Goal: Task Accomplishment & Management: Use online tool/utility

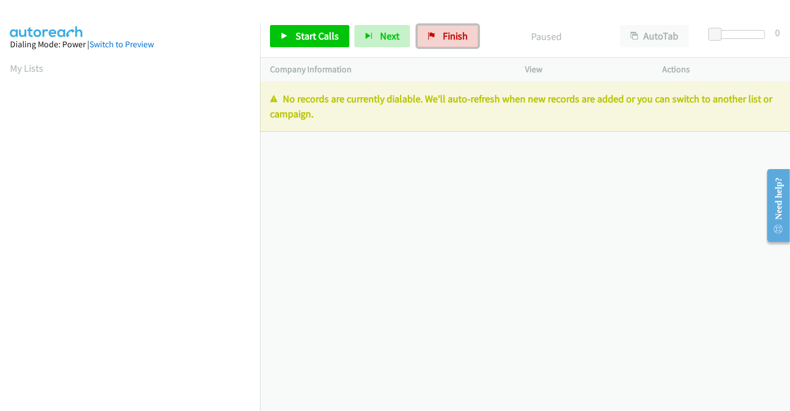
drag, startPoint x: 447, startPoint y: 41, endPoint x: 506, endPoint y: 66, distance: 64.0
click at [447, 41] on span "Finish" at bounding box center [455, 35] width 25 height 13
click at [446, 39] on span "Finish" at bounding box center [455, 35] width 25 height 13
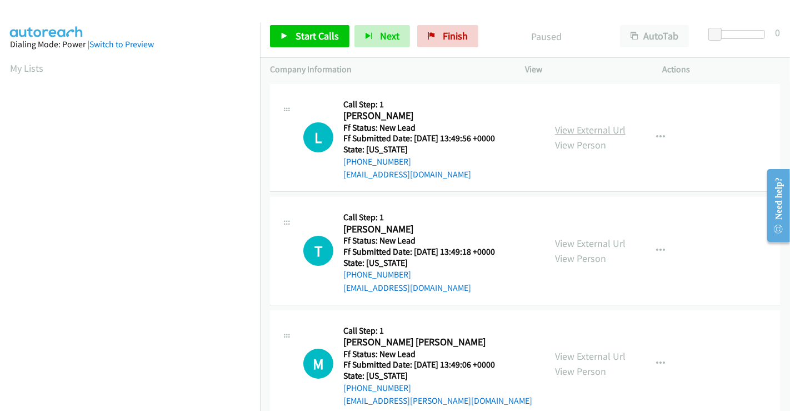
click at [587, 130] on link "View External Url" at bounding box center [590, 129] width 71 height 13
click at [578, 241] on link "View External Url" at bounding box center [590, 243] width 71 height 13
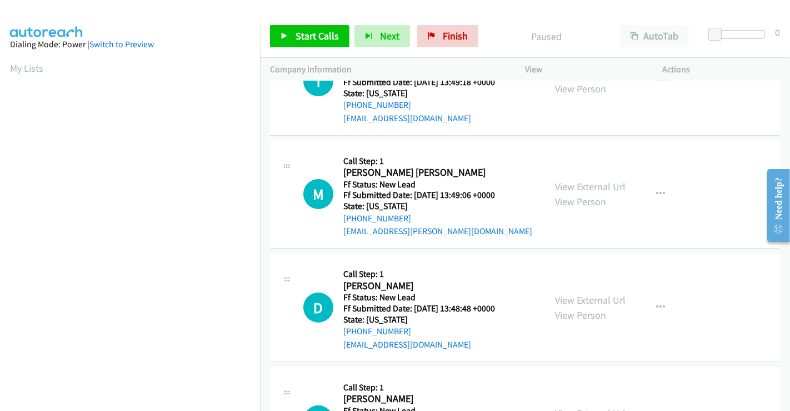
scroll to position [185, 0]
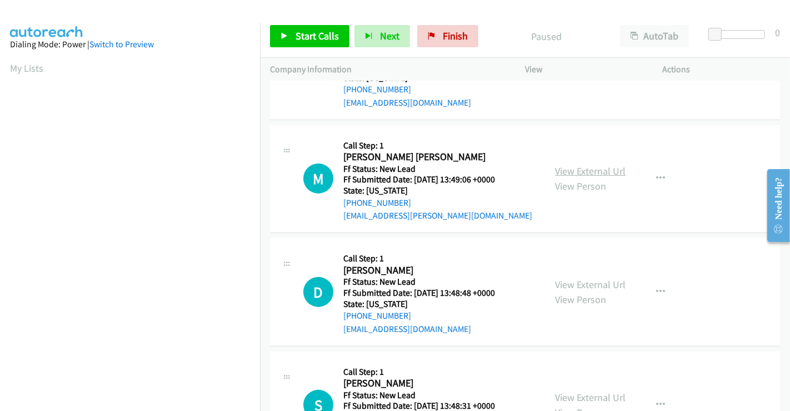
click at [579, 166] on link "View External Url" at bounding box center [590, 170] width 71 height 13
click at [578, 278] on link "View External Url" at bounding box center [590, 284] width 71 height 13
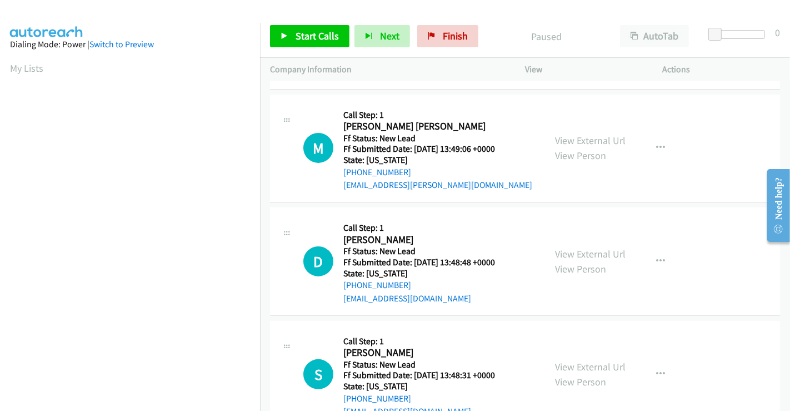
scroll to position [249, 0]
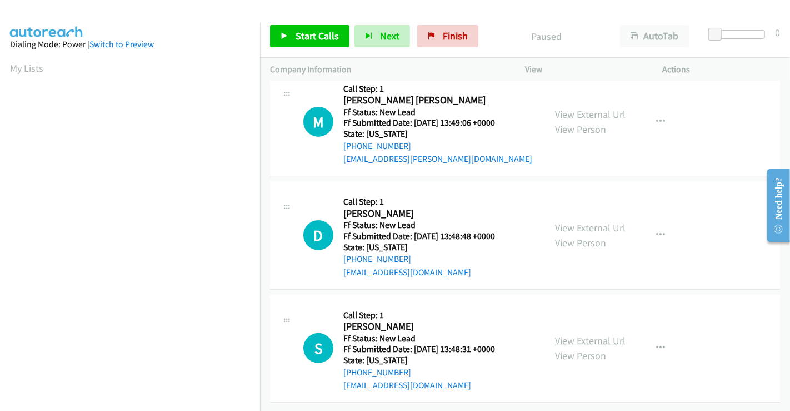
click at [582, 334] on link "View External Url" at bounding box center [590, 340] width 71 height 13
click at [312, 28] on link "Start Calls" at bounding box center [309, 36] width 79 height 22
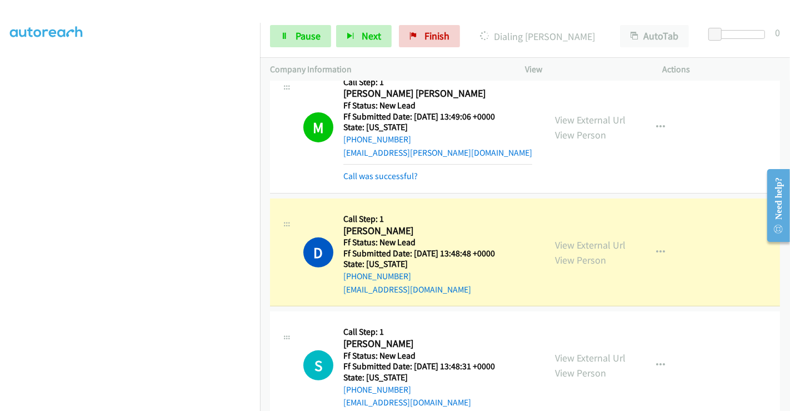
scroll to position [308, 0]
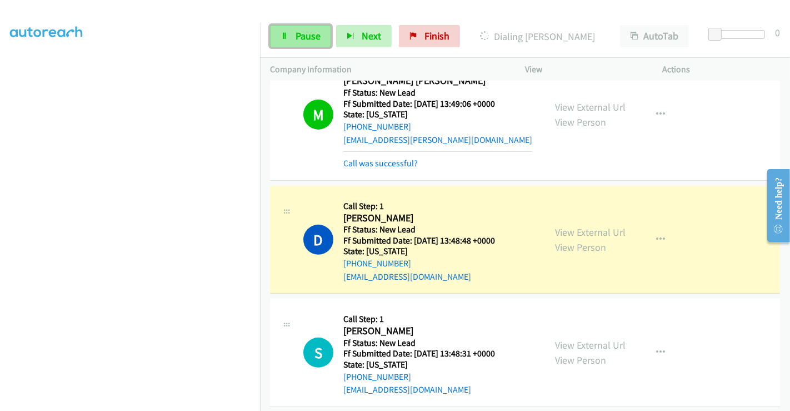
click at [289, 32] on link "Pause" at bounding box center [300, 36] width 61 height 22
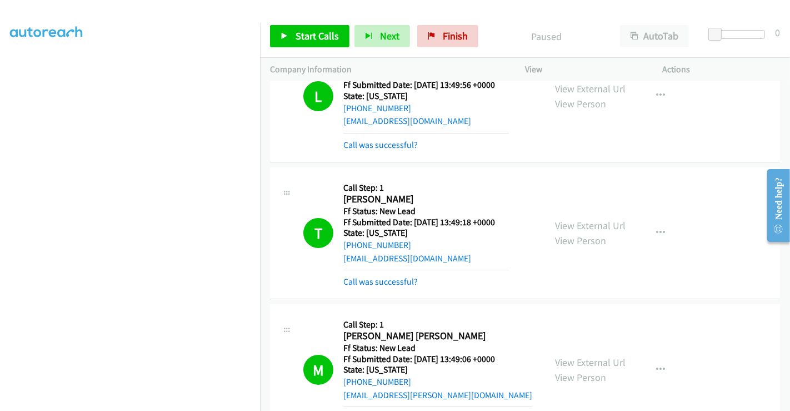
scroll to position [0, 0]
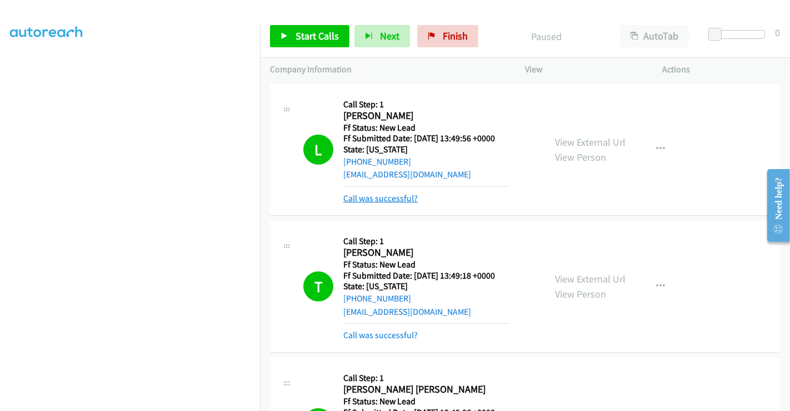
click at [378, 200] on link "Call was successful?" at bounding box center [380, 198] width 74 height 11
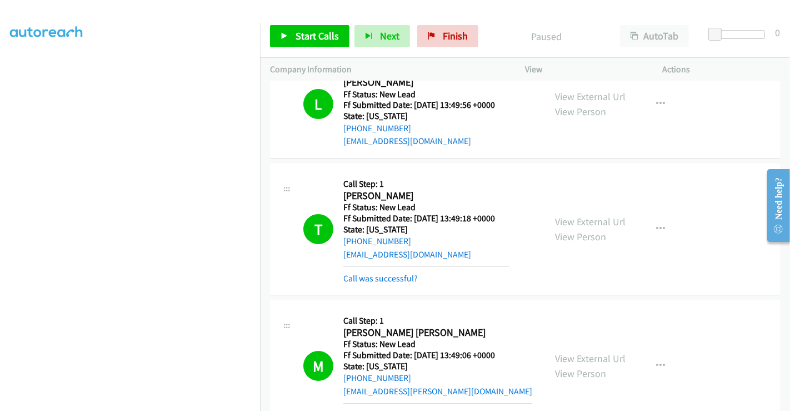
scroll to position [62, 0]
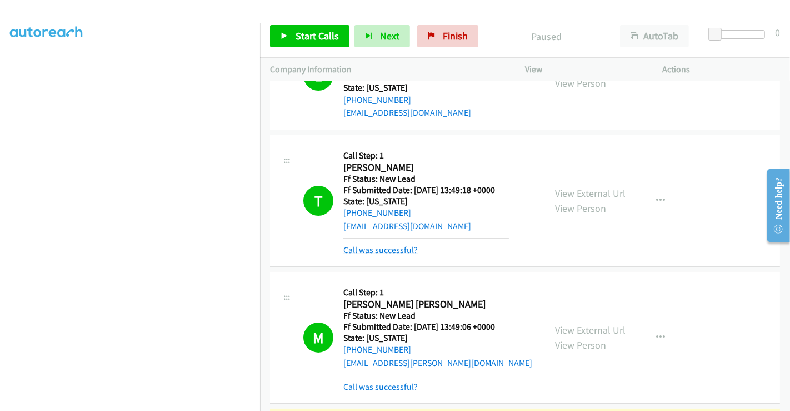
click at [378, 249] on link "Call was successful?" at bounding box center [380, 249] width 74 height 11
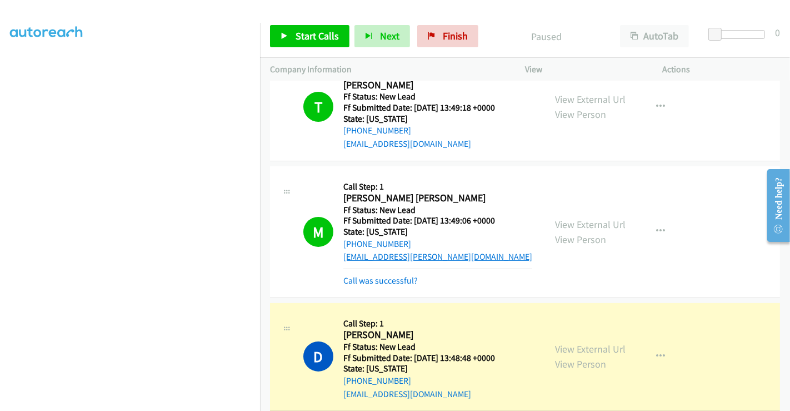
scroll to position [247, 0]
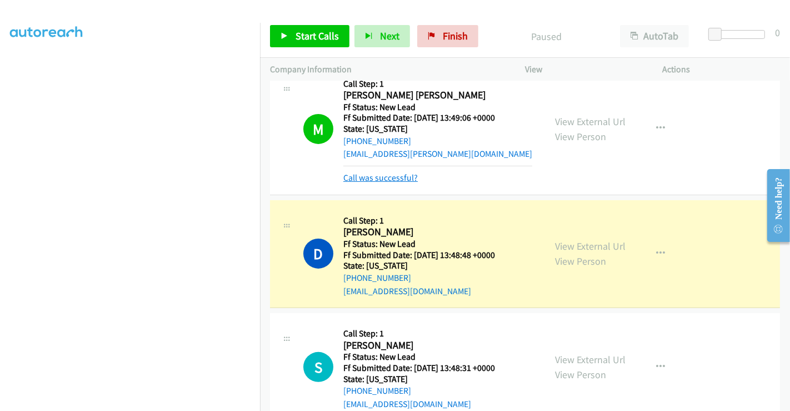
click at [396, 179] on link "Call was successful?" at bounding box center [380, 177] width 74 height 11
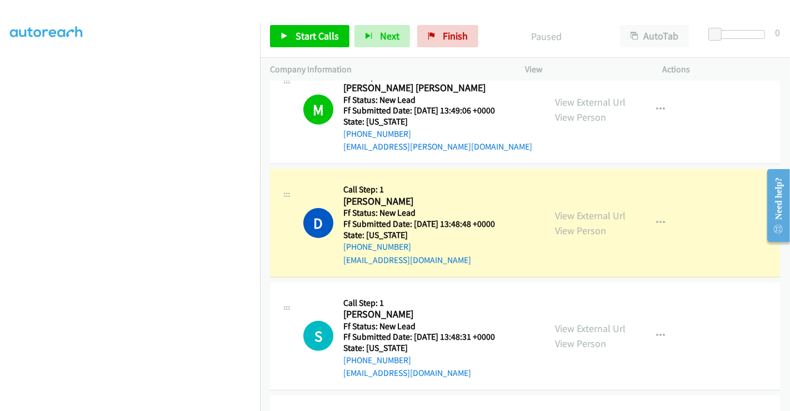
scroll to position [308, 0]
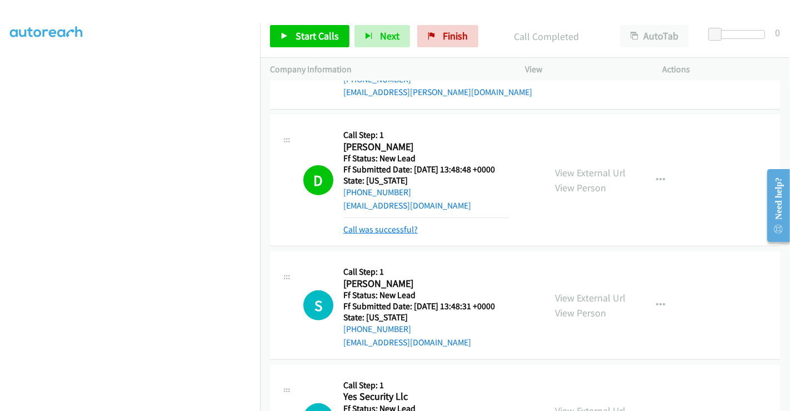
click at [384, 224] on link "Call was successful?" at bounding box center [380, 229] width 74 height 11
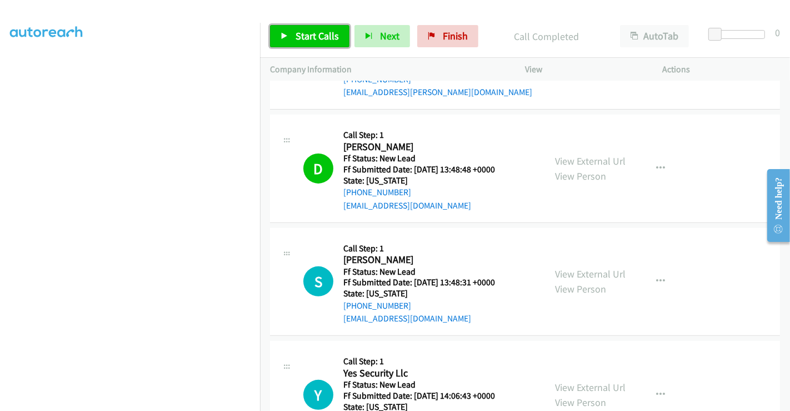
click at [295, 28] on link "Start Calls" at bounding box center [309, 36] width 79 height 22
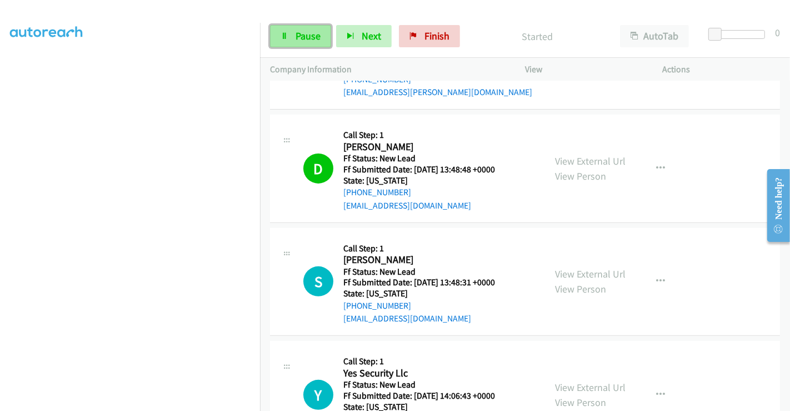
click at [300, 33] on span "Pause" at bounding box center [308, 35] width 25 height 13
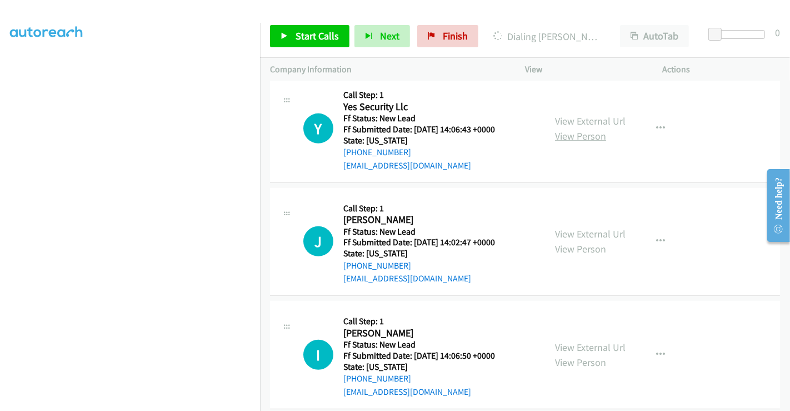
scroll to position [556, 0]
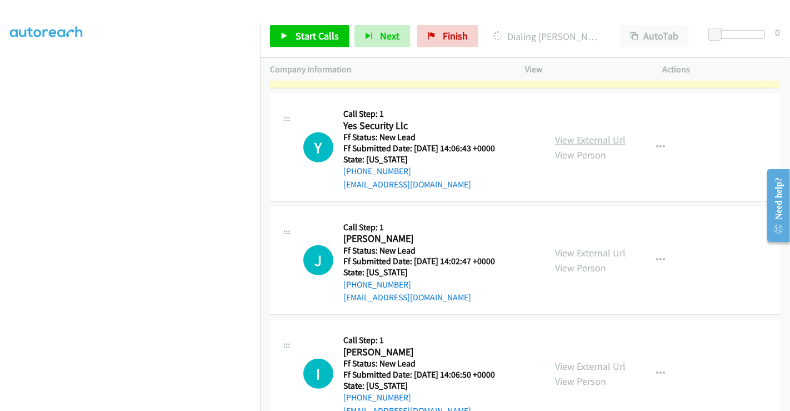
click at [577, 139] on link "View External Url" at bounding box center [590, 139] width 71 height 13
click at [580, 250] on link "View External Url" at bounding box center [590, 252] width 71 height 13
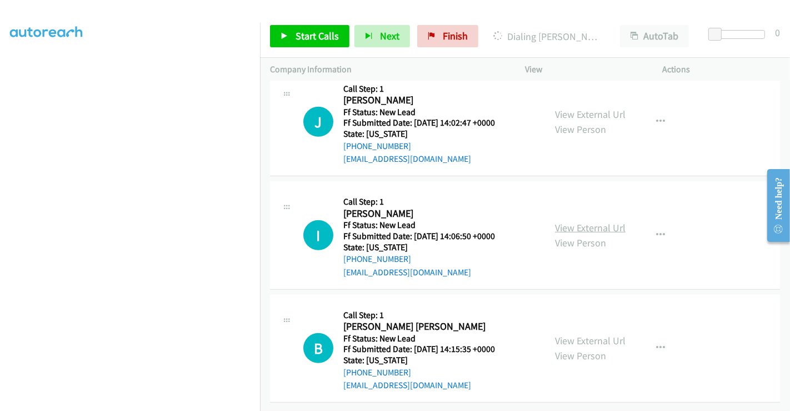
scroll to position [701, 0]
click at [576, 221] on link "View External Url" at bounding box center [590, 227] width 71 height 13
click at [581, 334] on link "View External Url" at bounding box center [590, 340] width 71 height 13
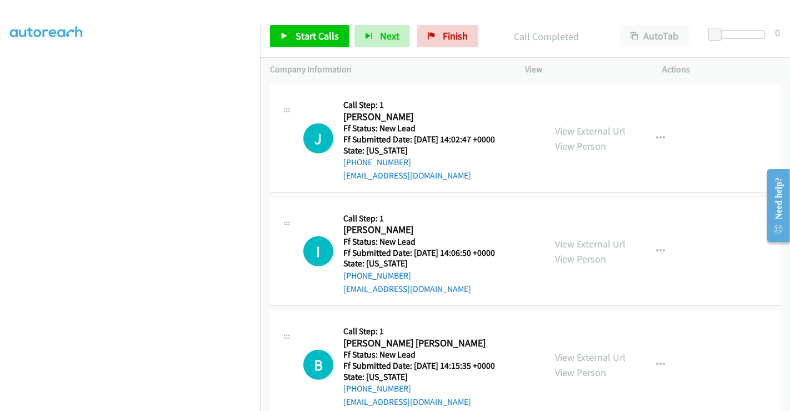
scroll to position [725, 0]
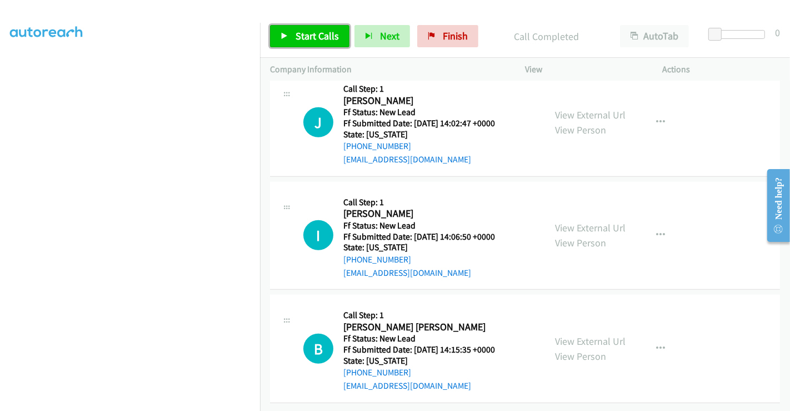
click at [300, 34] on span "Start Calls" at bounding box center [317, 35] width 43 height 13
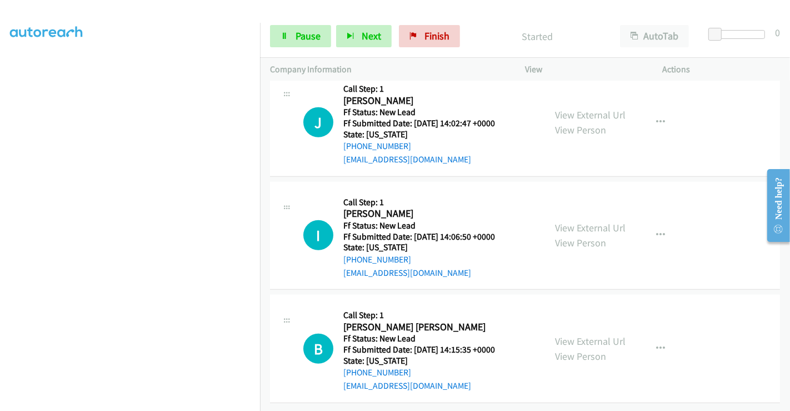
scroll to position [478, 0]
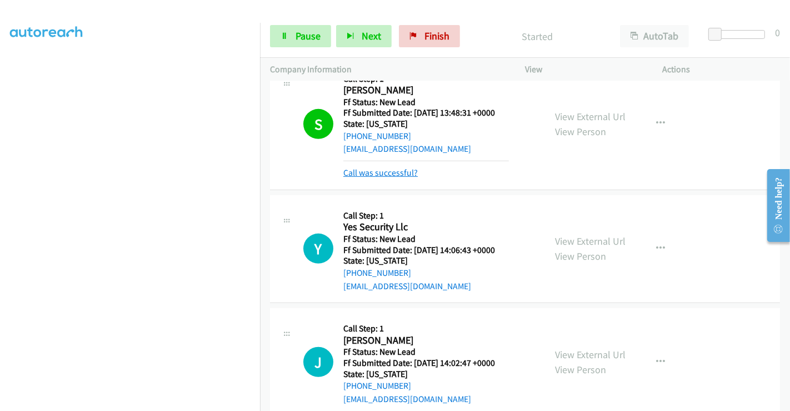
click at [382, 170] on link "Call was successful?" at bounding box center [380, 172] width 74 height 11
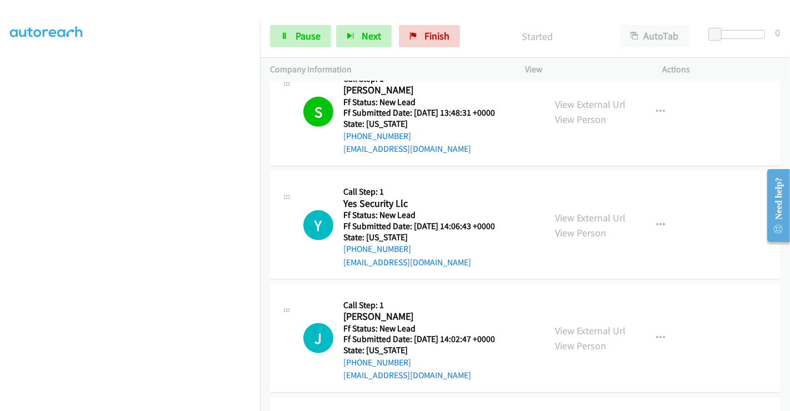
scroll to position [540, 0]
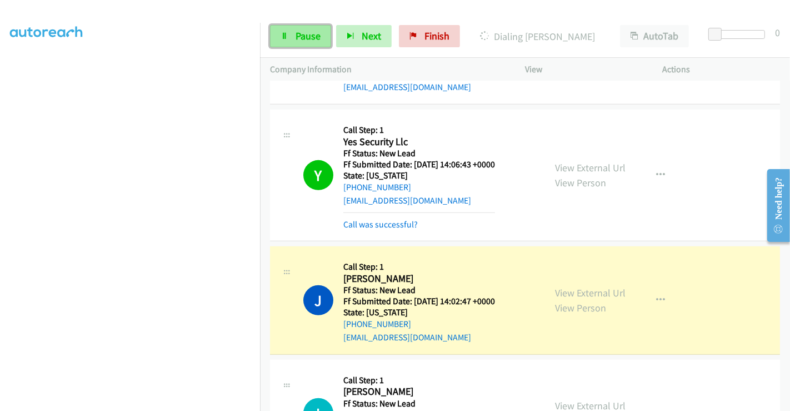
click at [308, 34] on span "Pause" at bounding box center [308, 35] width 25 height 13
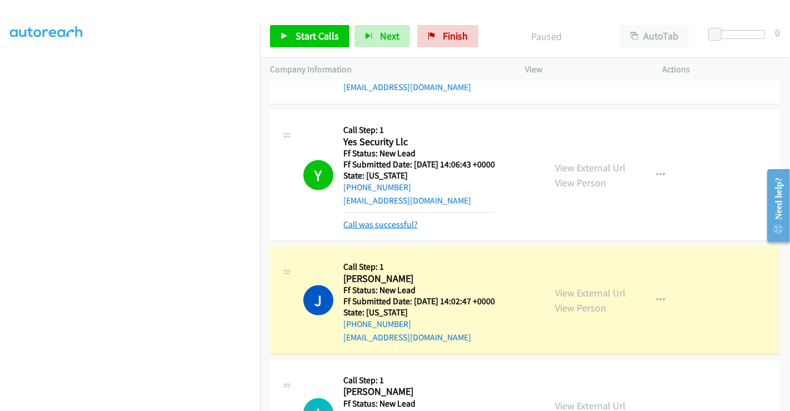
click at [392, 224] on link "Call was successful?" at bounding box center [380, 224] width 74 height 11
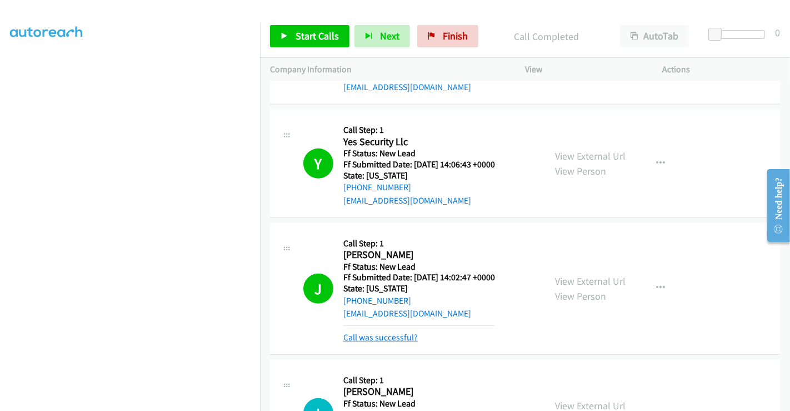
click at [370, 340] on link "Call was successful?" at bounding box center [380, 337] width 74 height 11
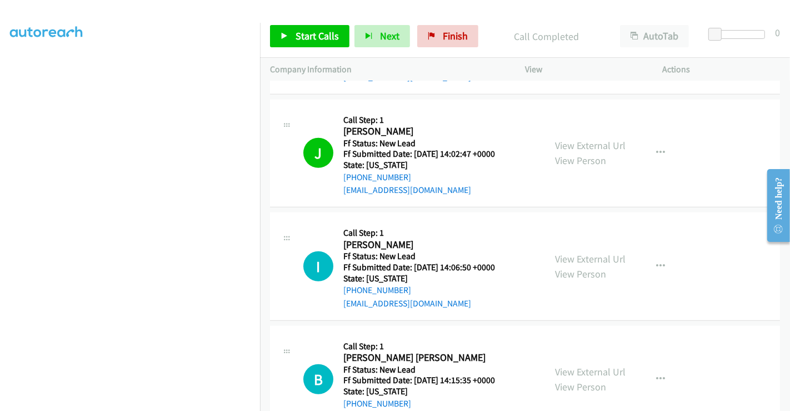
scroll to position [786, 0]
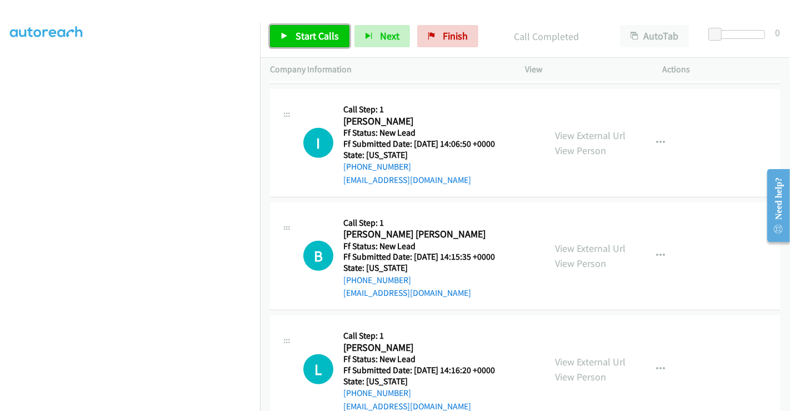
click at [308, 34] on span "Start Calls" at bounding box center [317, 35] width 43 height 13
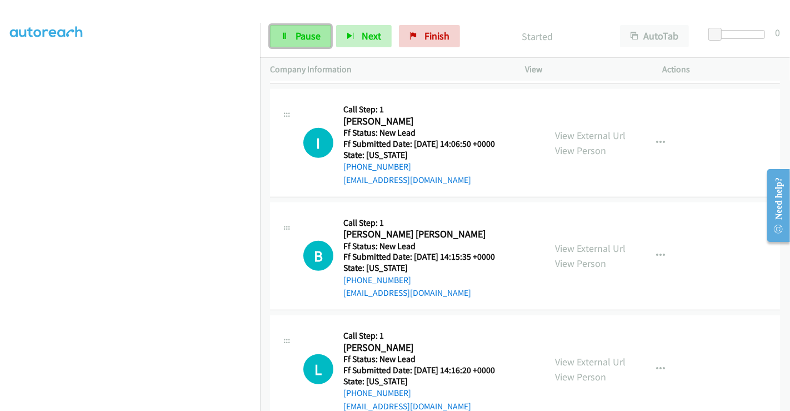
click at [288, 36] on link "Pause" at bounding box center [300, 36] width 61 height 22
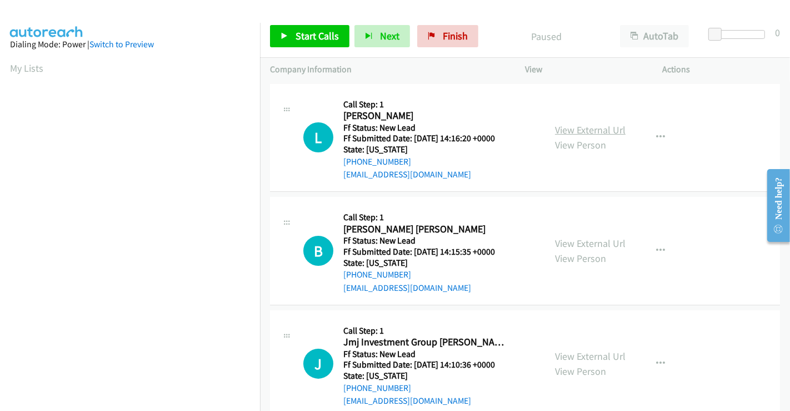
click at [581, 127] on link "View External Url" at bounding box center [590, 129] width 71 height 13
click at [328, 33] on span "Start Calls" at bounding box center [317, 35] width 43 height 13
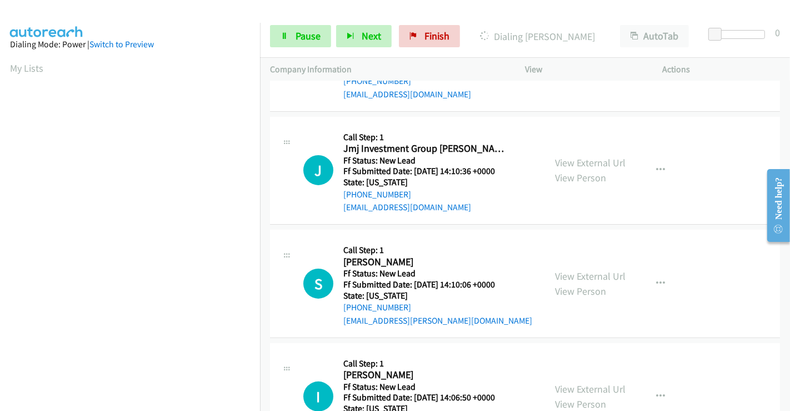
scroll to position [62, 0]
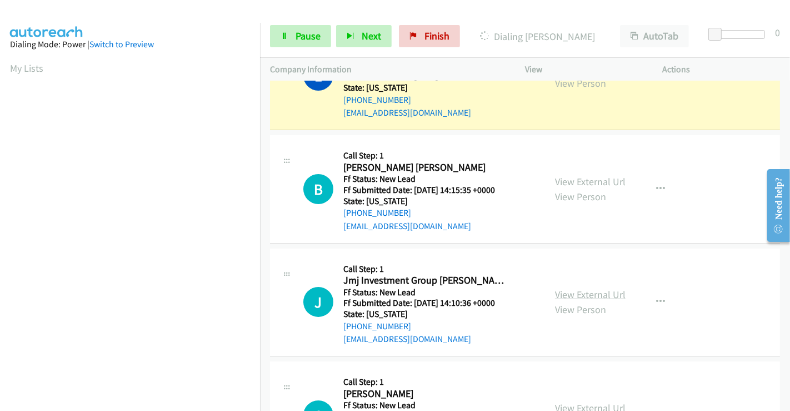
click at [593, 290] on link "View External Url" at bounding box center [590, 294] width 71 height 13
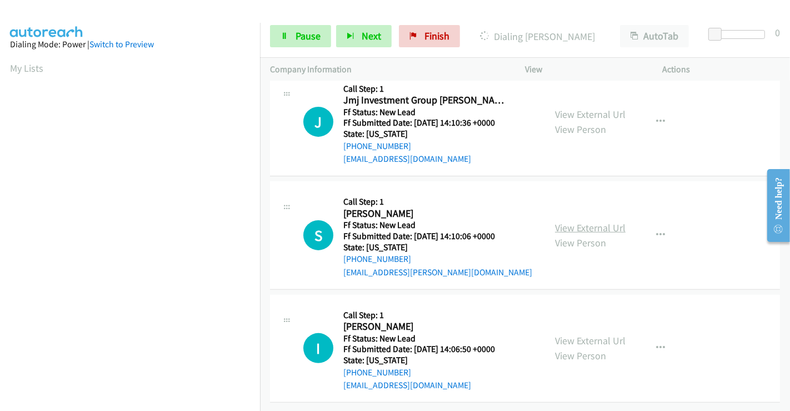
click at [604, 221] on link "View External Url" at bounding box center [590, 227] width 71 height 13
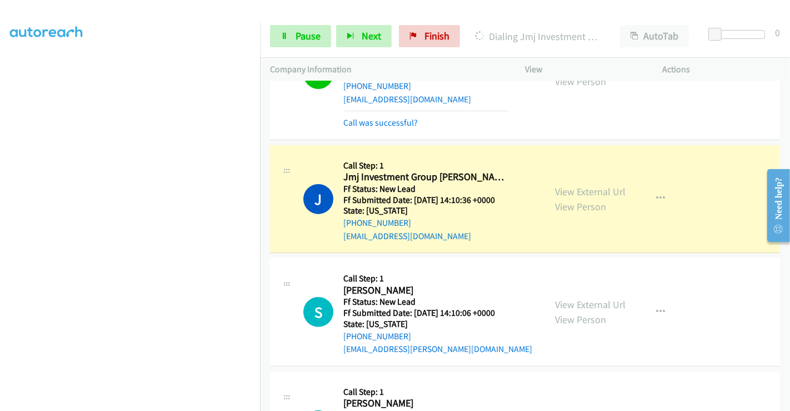
scroll to position [109, 0]
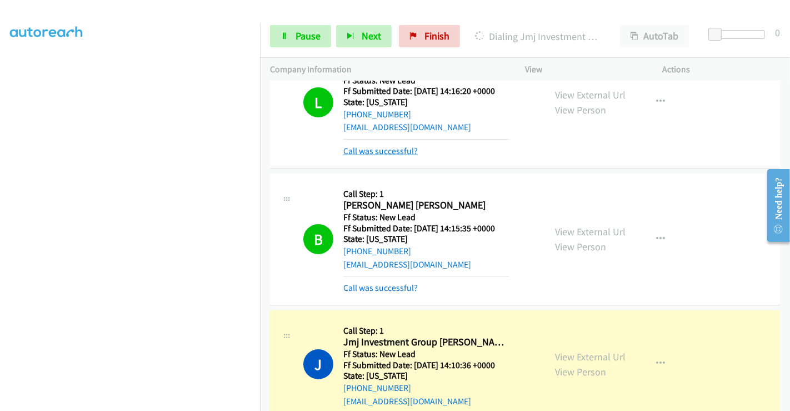
click at [378, 152] on link "Call was successful?" at bounding box center [380, 151] width 74 height 11
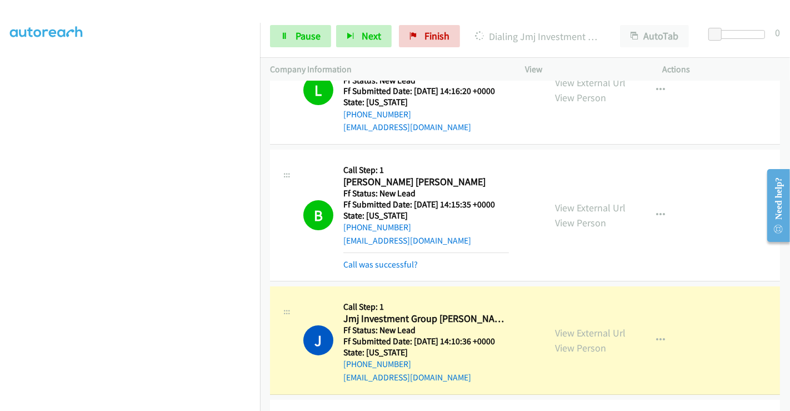
scroll to position [35, 0]
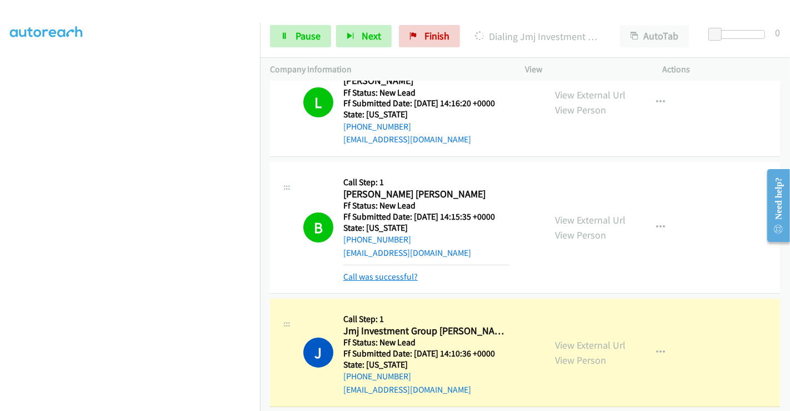
click at [392, 278] on link "Call was successful?" at bounding box center [380, 276] width 74 height 11
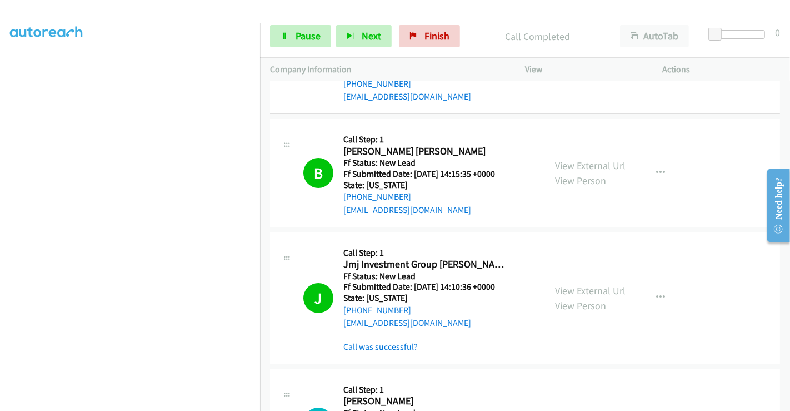
scroll to position [97, 0]
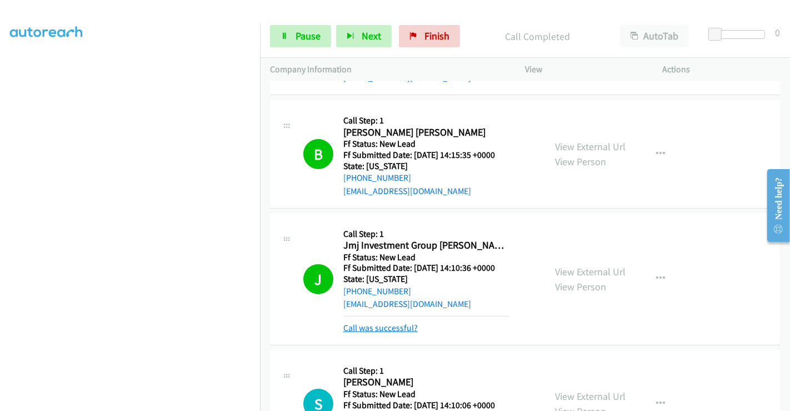
click at [395, 327] on link "Call was successful?" at bounding box center [380, 327] width 74 height 11
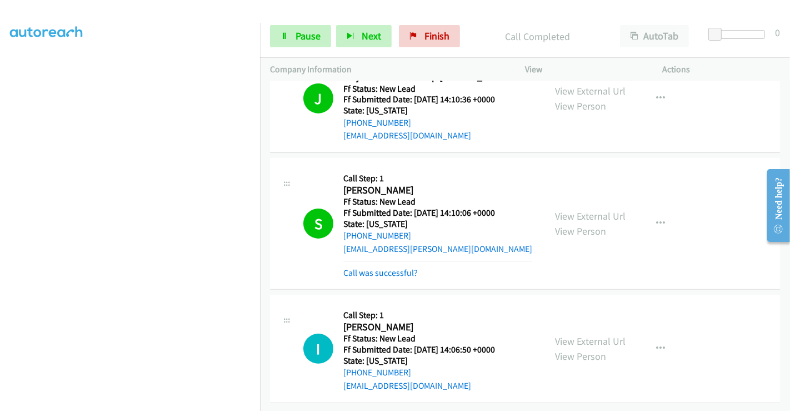
scroll to position [273, 0]
click at [389, 267] on link "Call was successful?" at bounding box center [380, 272] width 74 height 11
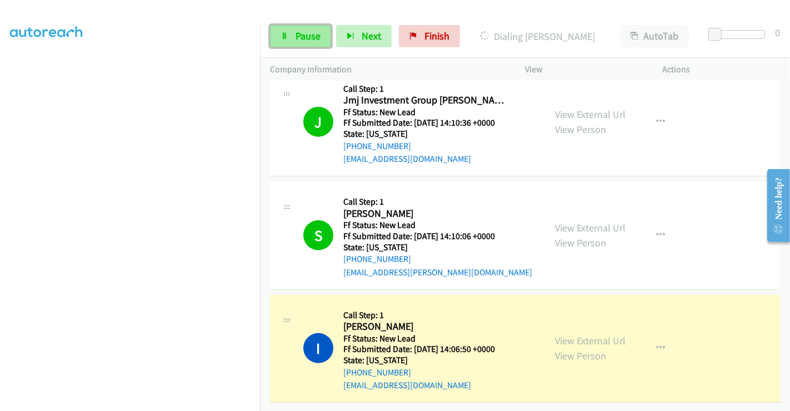
click at [301, 32] on span "Pause" at bounding box center [308, 35] width 25 height 13
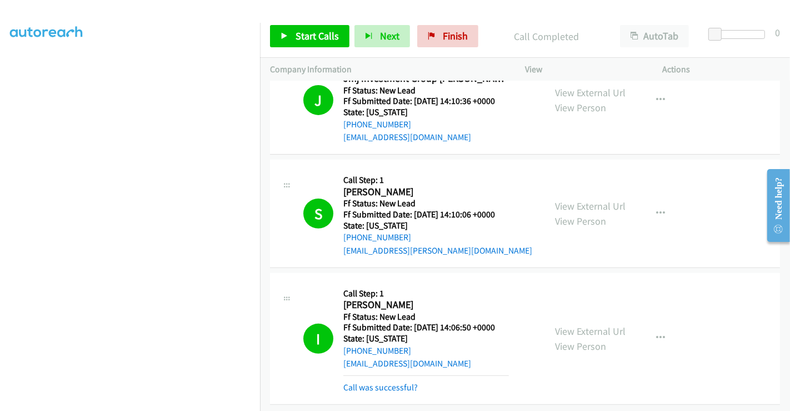
scroll to position [323, 0]
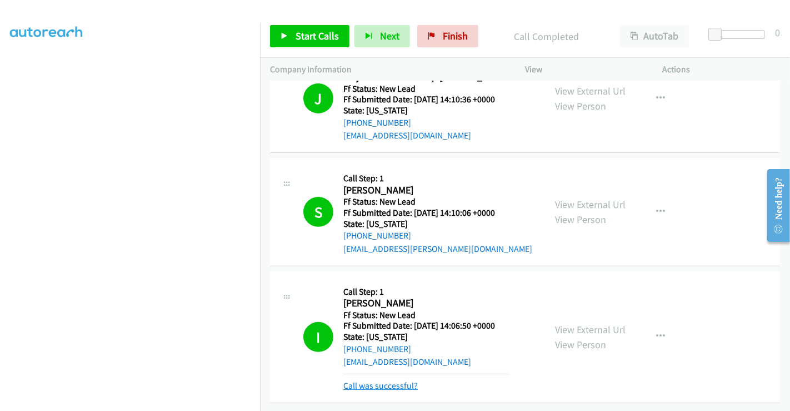
click at [395, 380] on link "Call was successful?" at bounding box center [380, 385] width 74 height 11
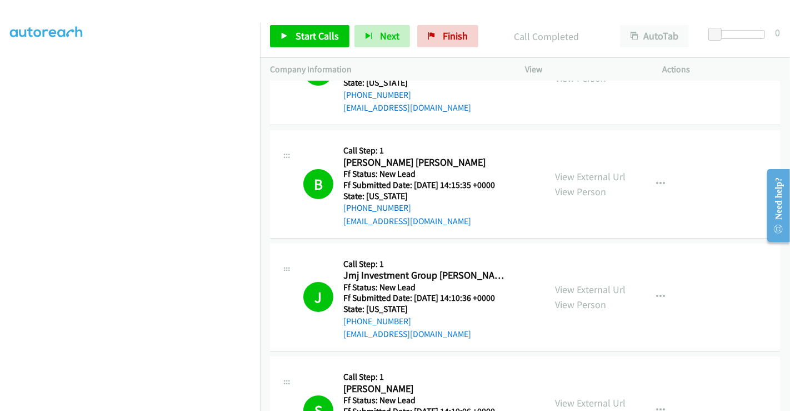
scroll to position [0, 0]
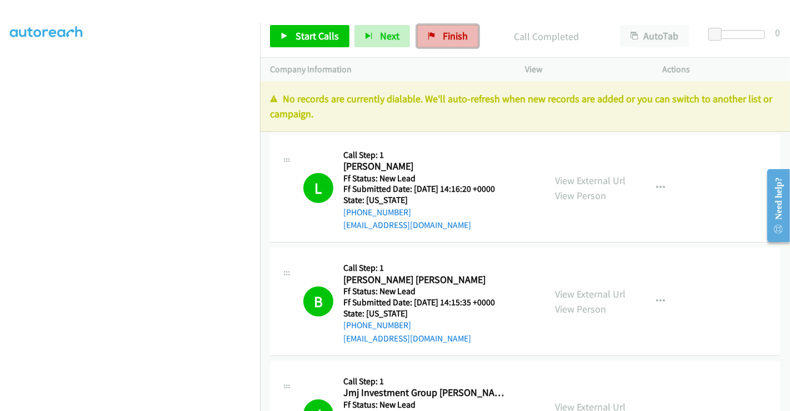
click at [443, 41] on span "Finish" at bounding box center [455, 35] width 25 height 13
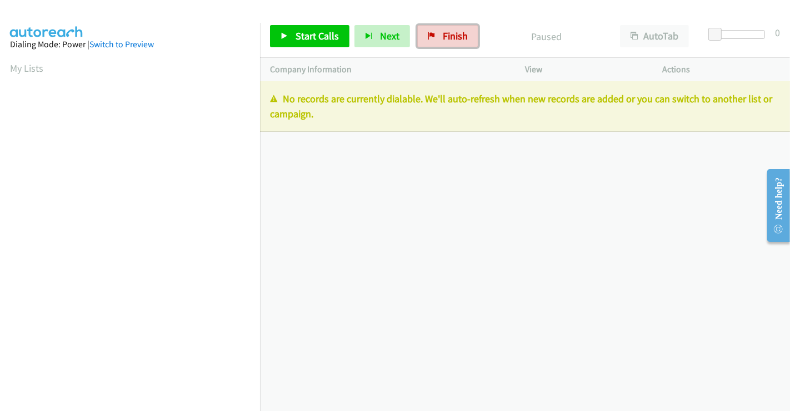
drag, startPoint x: 448, startPoint y: 30, endPoint x: 437, endPoint y: 68, distance: 39.9
click at [448, 31] on span "Finish" at bounding box center [455, 35] width 25 height 13
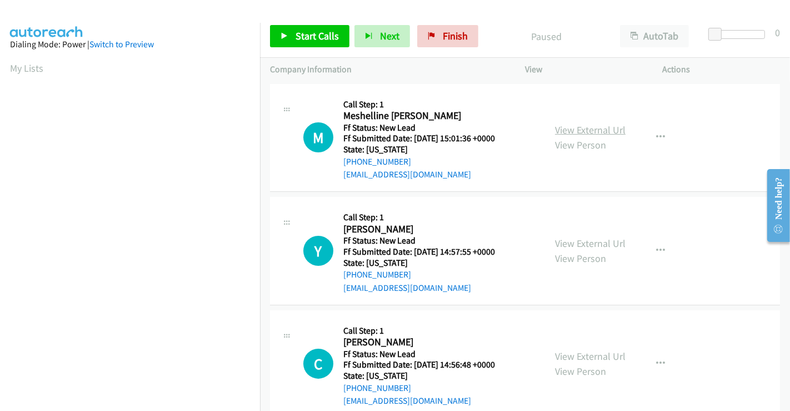
click at [568, 124] on link "View External Url" at bounding box center [590, 129] width 71 height 13
click at [582, 241] on link "View External Url" at bounding box center [590, 243] width 71 height 13
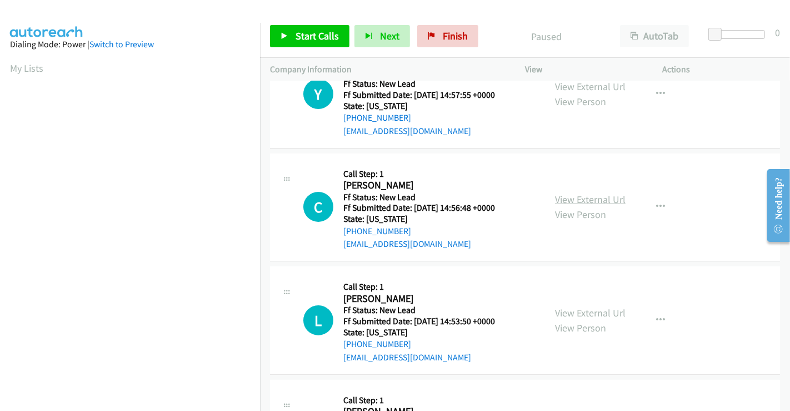
scroll to position [185, 0]
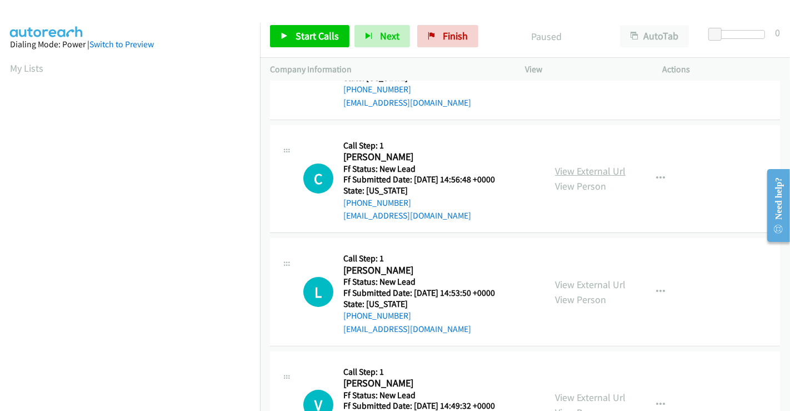
click at [589, 168] on link "View External Url" at bounding box center [590, 170] width 71 height 13
click at [574, 284] on link "View External Url" at bounding box center [590, 284] width 71 height 13
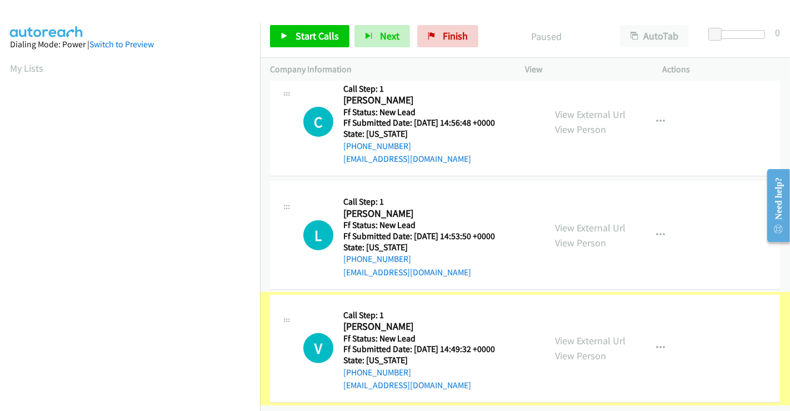
scroll to position [249, 0]
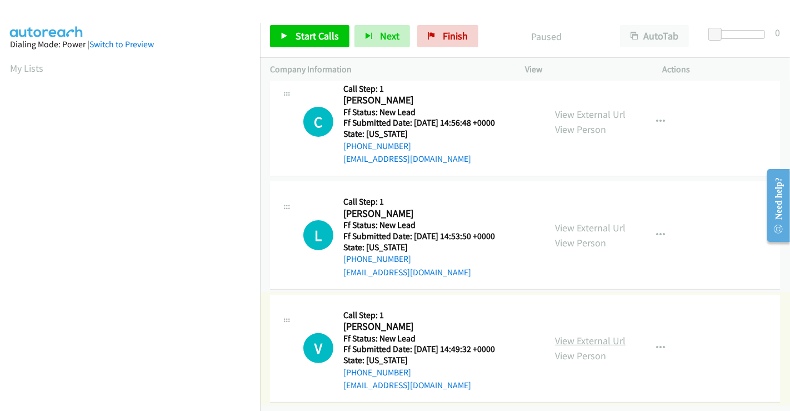
click at [581, 334] on link "View External Url" at bounding box center [590, 340] width 71 height 13
click at [319, 32] on span "Start Calls" at bounding box center [317, 35] width 43 height 13
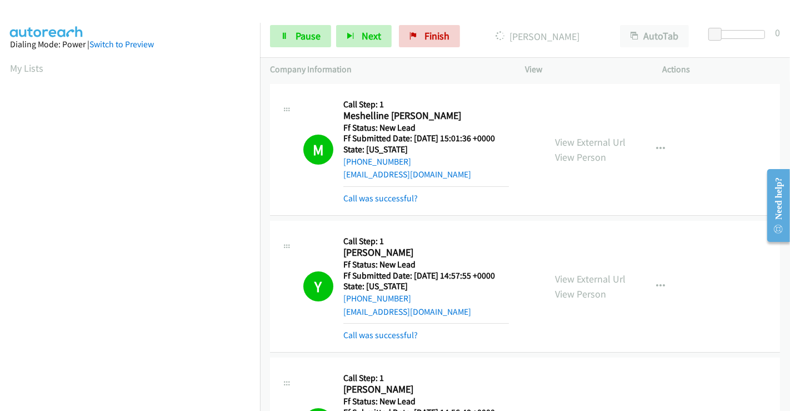
scroll to position [214, 0]
click at [311, 34] on span "Pause" at bounding box center [308, 35] width 25 height 13
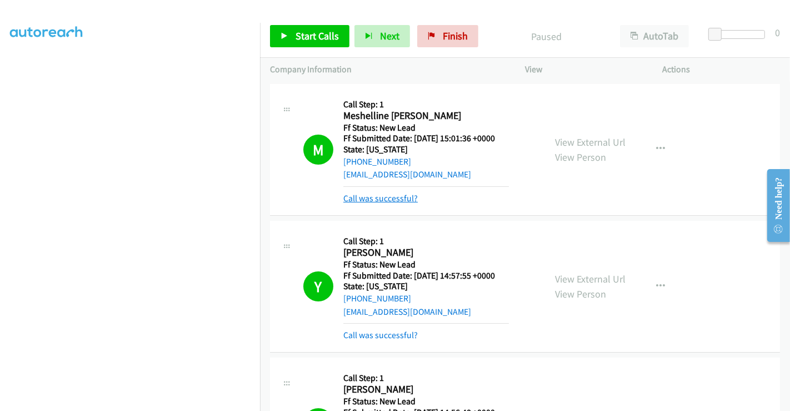
click at [385, 197] on link "Call was successful?" at bounding box center [380, 198] width 74 height 11
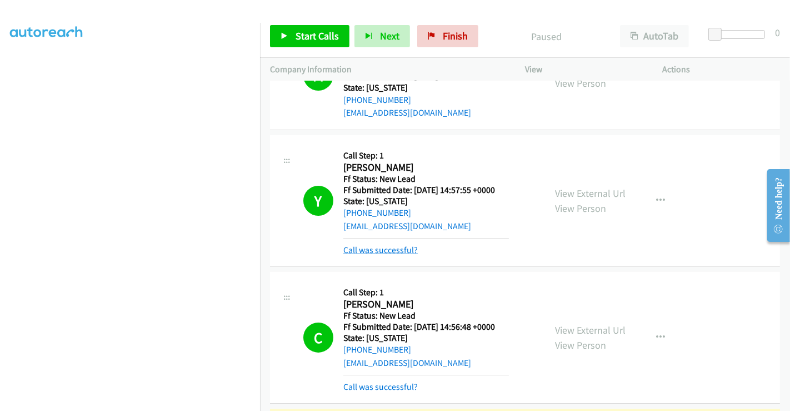
click at [384, 250] on link "Call was successful?" at bounding box center [380, 249] width 74 height 11
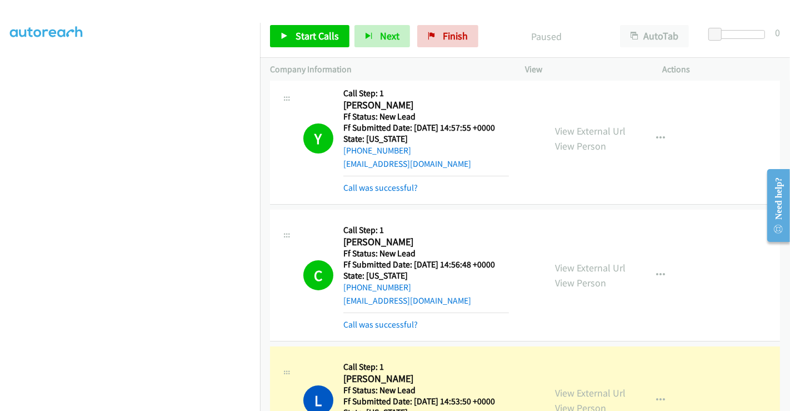
scroll to position [247, 0]
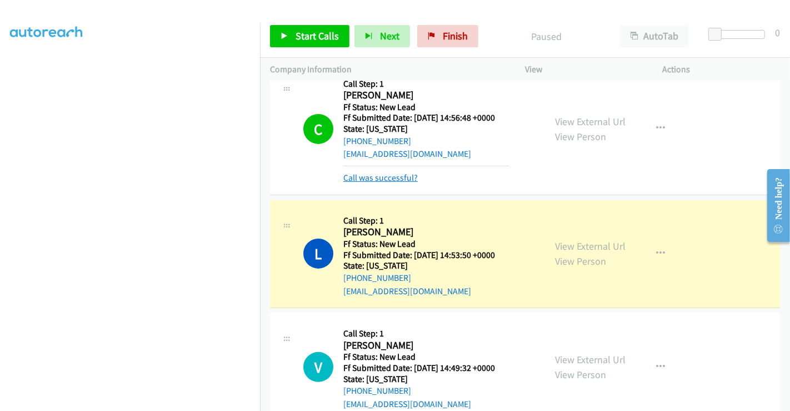
click at [377, 180] on link "Call was successful?" at bounding box center [380, 177] width 74 height 11
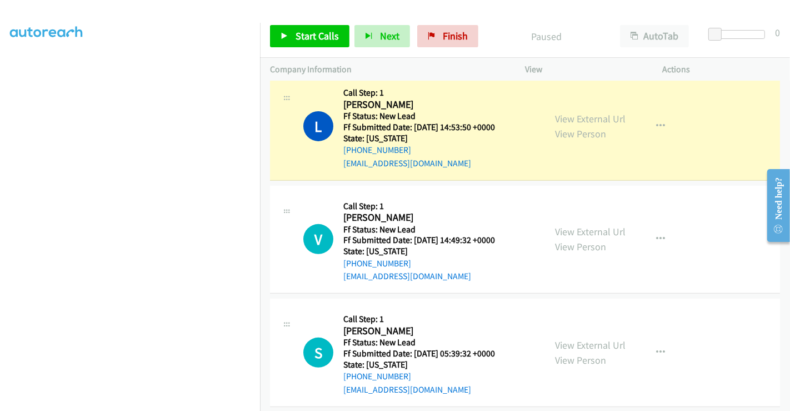
scroll to position [308, 0]
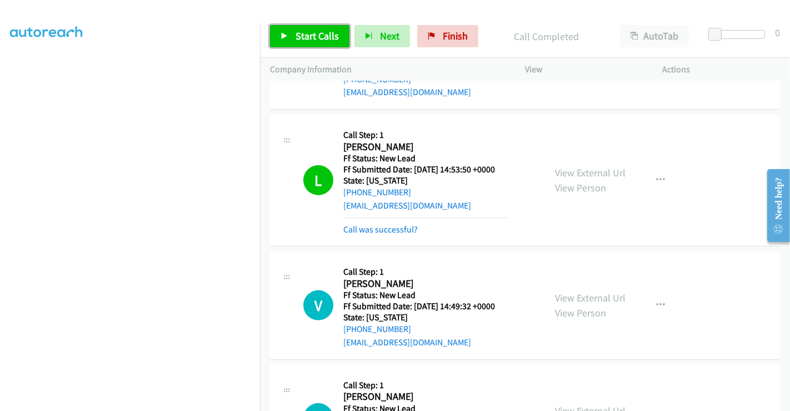
click at [308, 37] on span "Start Calls" at bounding box center [317, 35] width 43 height 13
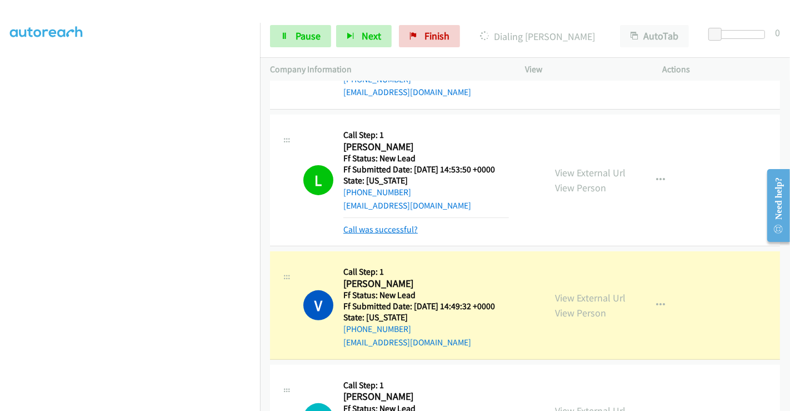
click at [389, 225] on link "Call was successful?" at bounding box center [380, 229] width 74 height 11
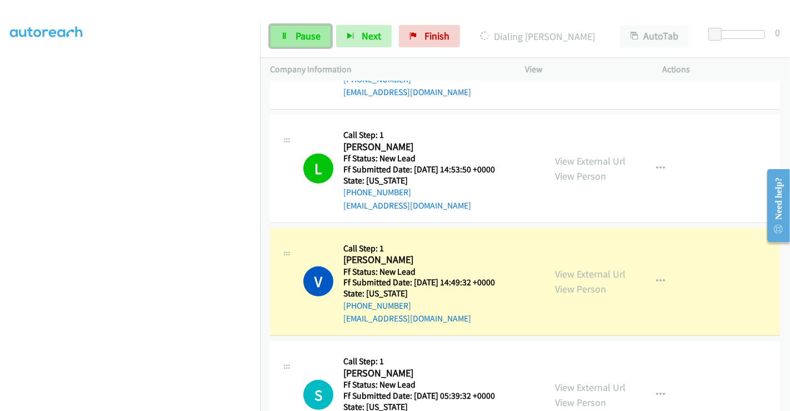
click at [307, 38] on span "Pause" at bounding box center [308, 35] width 25 height 13
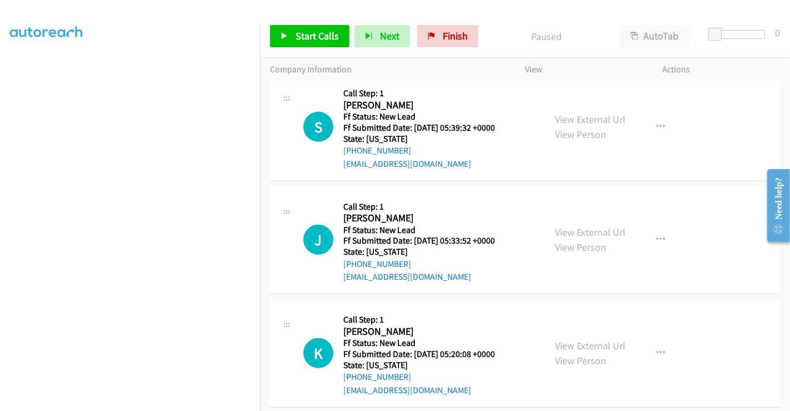
scroll to position [588, 0]
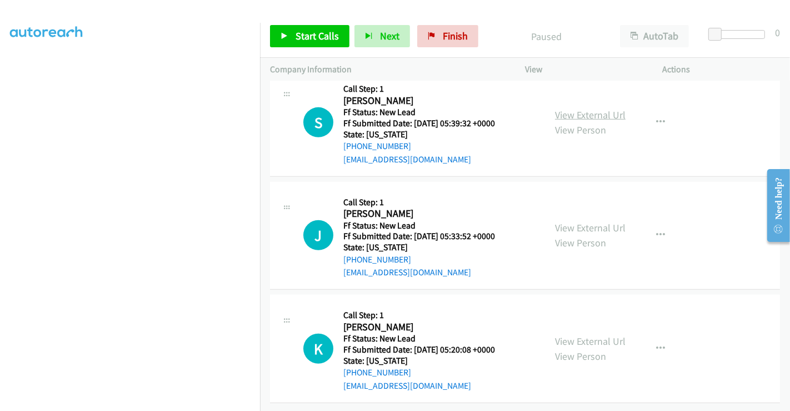
click at [587, 108] on link "View External Url" at bounding box center [590, 114] width 71 height 13
click at [584, 221] on link "View External Url" at bounding box center [590, 227] width 71 height 13
click at [572, 334] on link "View External Url" at bounding box center [590, 340] width 71 height 13
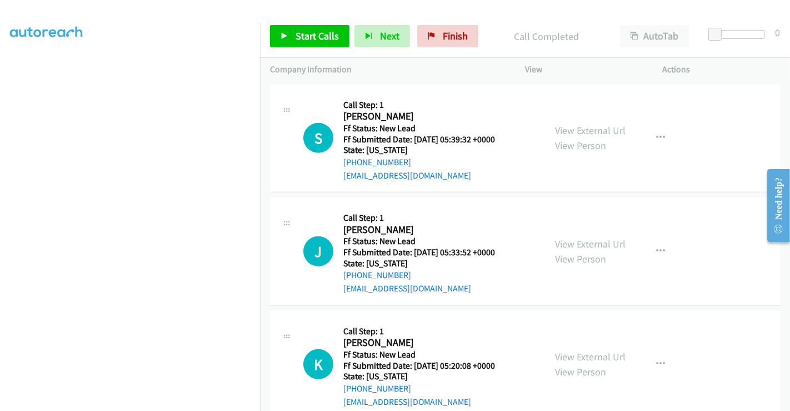
scroll to position [612, 0]
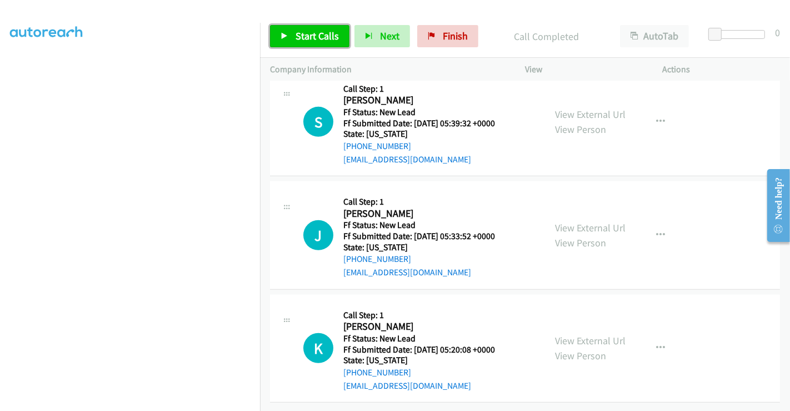
click at [328, 35] on span "Start Calls" at bounding box center [317, 35] width 43 height 13
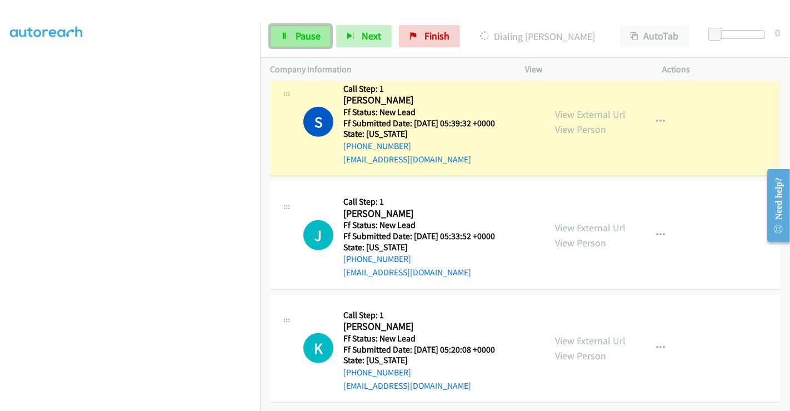
click at [290, 33] on link "Pause" at bounding box center [300, 36] width 61 height 22
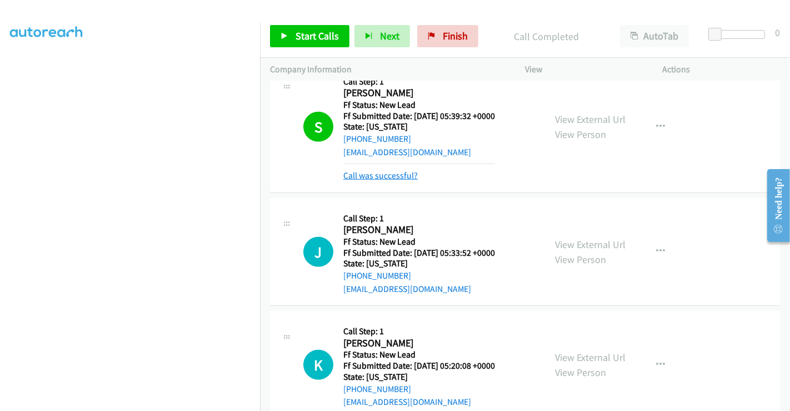
click at [387, 174] on link "Call was successful?" at bounding box center [380, 175] width 74 height 11
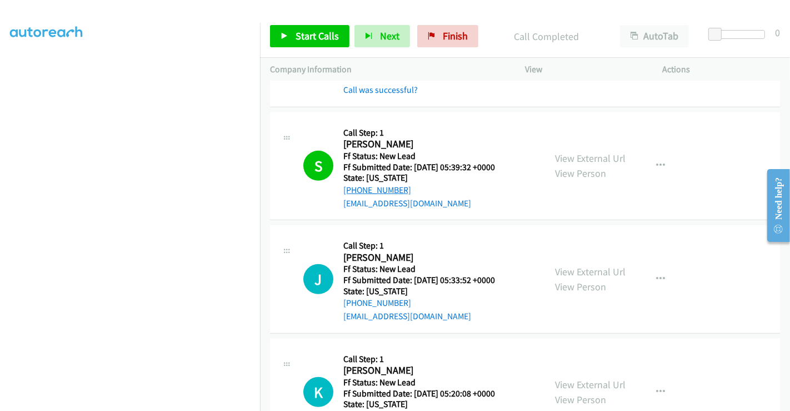
scroll to position [488, 0]
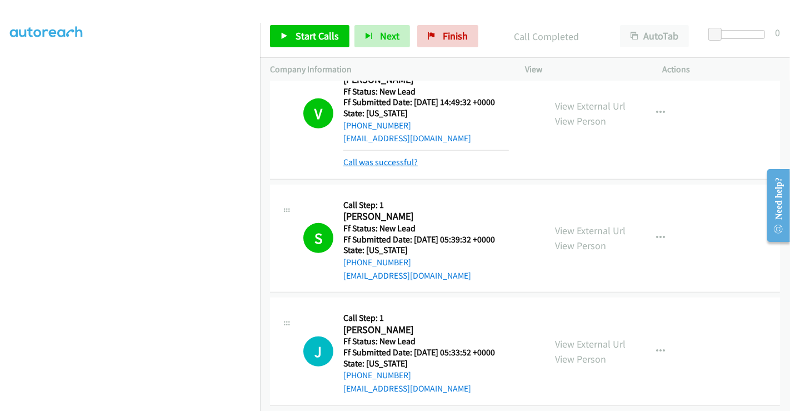
click at [384, 161] on link "Call was successful?" at bounding box center [380, 162] width 74 height 11
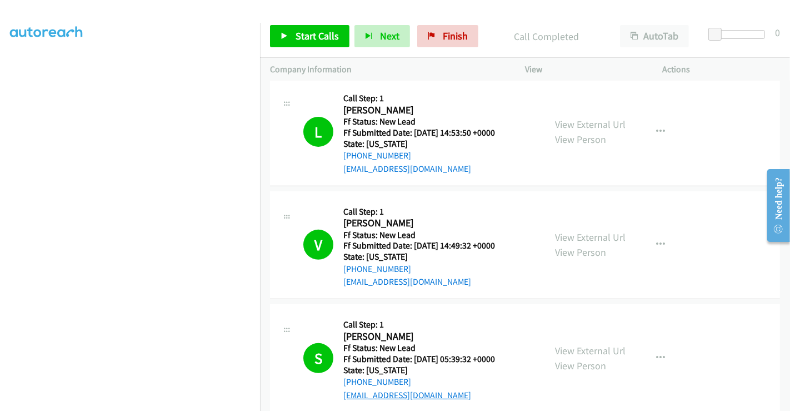
scroll to position [588, 0]
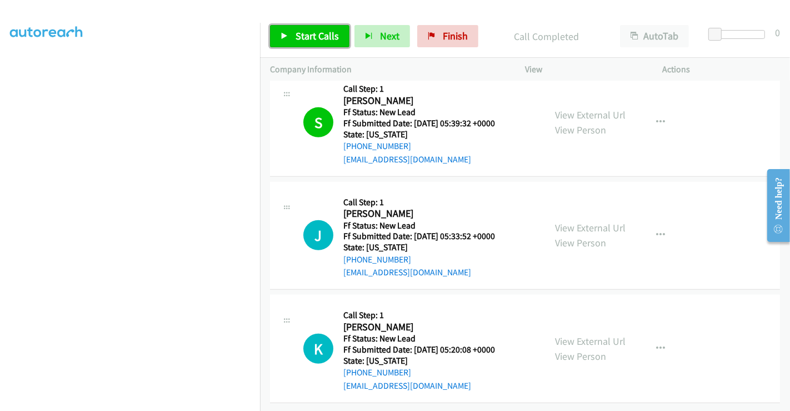
click at [322, 33] on span "Start Calls" at bounding box center [317, 35] width 43 height 13
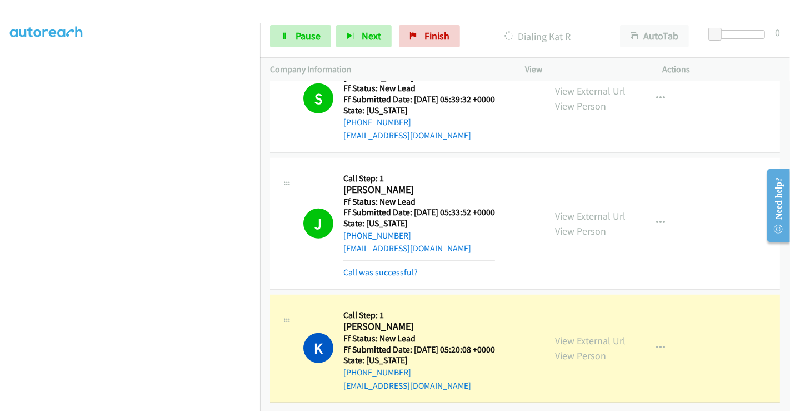
scroll to position [662, 0]
click at [382, 267] on link "Call was successful?" at bounding box center [380, 272] width 74 height 11
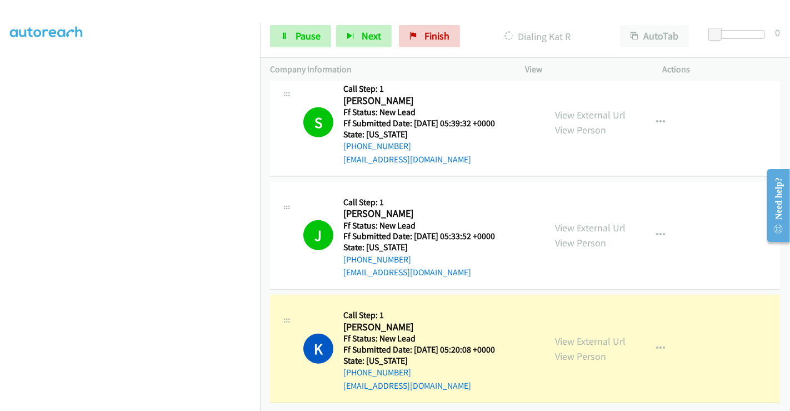
scroll to position [638, 0]
click at [303, 29] on span "Pause" at bounding box center [308, 35] width 25 height 13
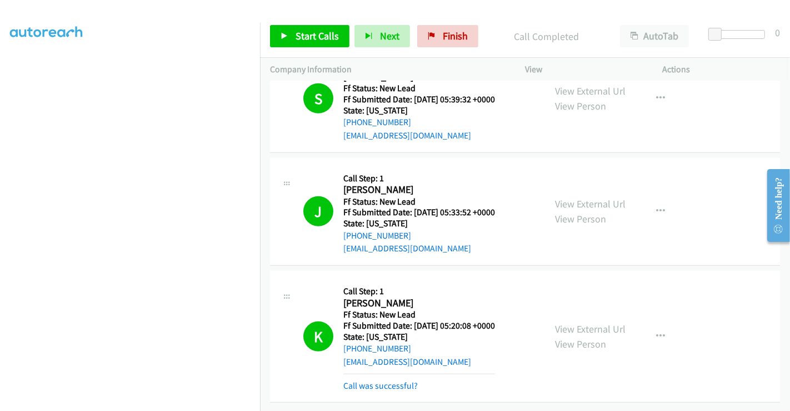
scroll to position [662, 0]
click at [406, 380] on link "Call was successful?" at bounding box center [380, 385] width 74 height 11
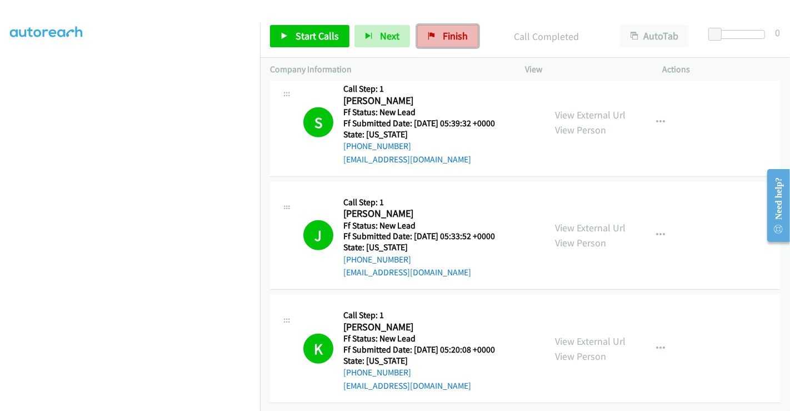
click at [447, 27] on link "Finish" at bounding box center [447, 36] width 61 height 22
click at [446, 68] on p "Company Information" at bounding box center [387, 69] width 235 height 13
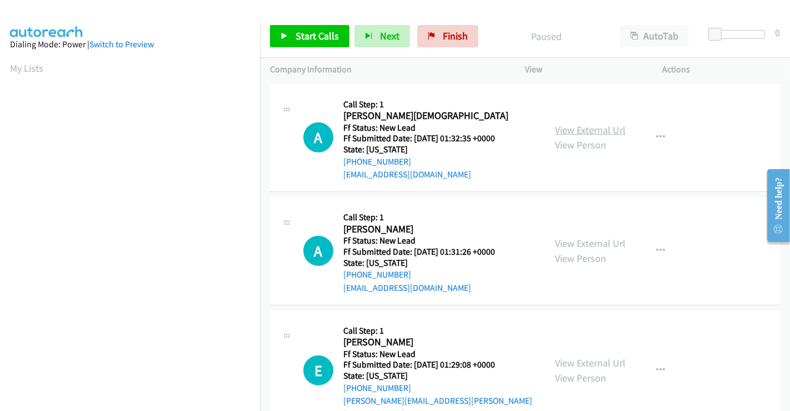
click at [573, 130] on link "View External Url" at bounding box center [590, 129] width 71 height 13
click at [587, 237] on link "View External Url" at bounding box center [590, 243] width 71 height 13
click at [581, 356] on link "View External Url" at bounding box center [590, 362] width 71 height 13
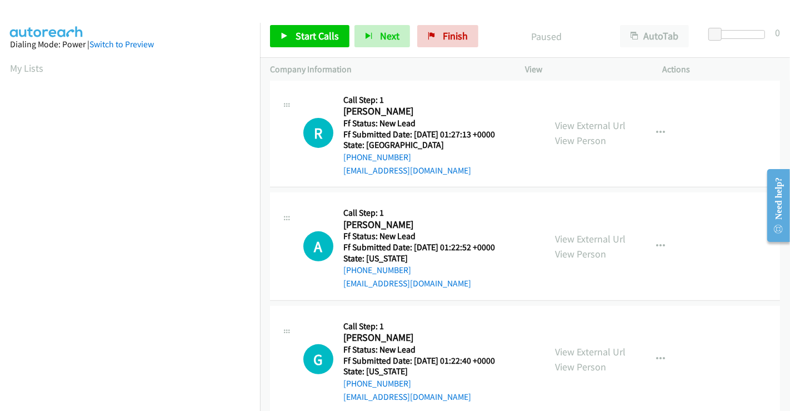
scroll to position [370, 0]
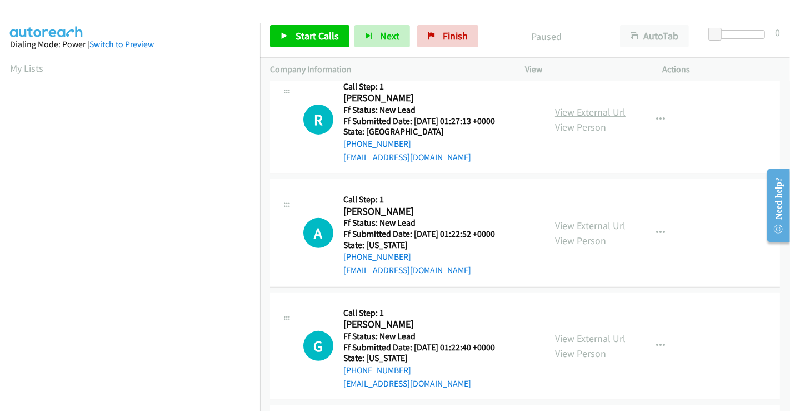
click at [582, 106] on link "View External Url" at bounding box center [590, 112] width 71 height 13
click at [584, 219] on link "View External Url" at bounding box center [590, 225] width 71 height 13
click at [319, 43] on link "Start Calls" at bounding box center [309, 36] width 79 height 22
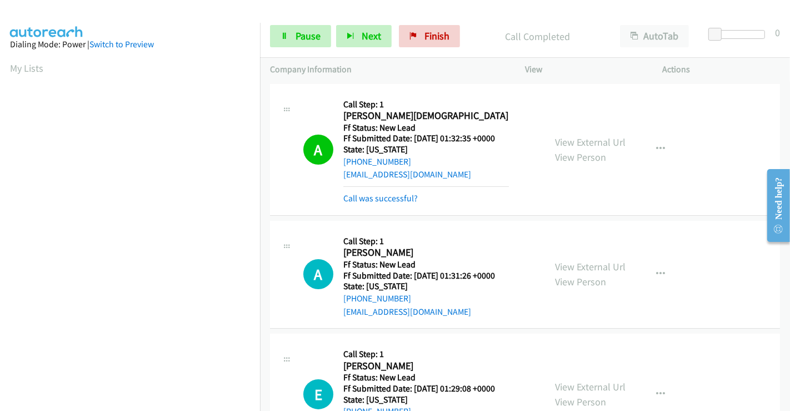
scroll to position [214, 0]
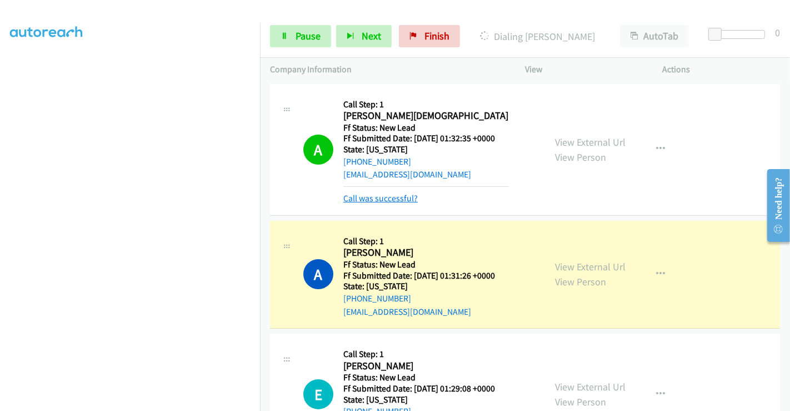
click at [377, 200] on link "Call was successful?" at bounding box center [380, 198] width 74 height 11
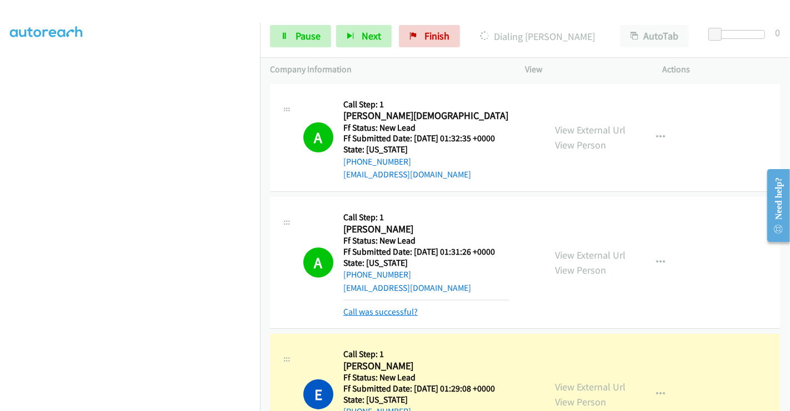
click at [383, 310] on link "Call was successful?" at bounding box center [380, 311] width 74 height 11
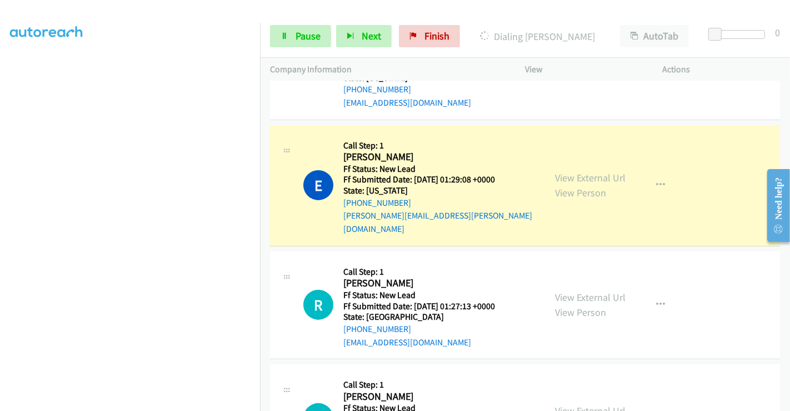
scroll to position [247, 0]
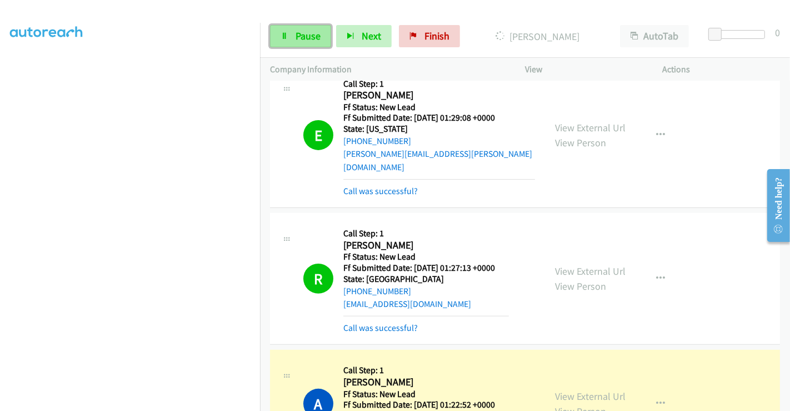
click at [306, 37] on span "Pause" at bounding box center [308, 35] width 25 height 13
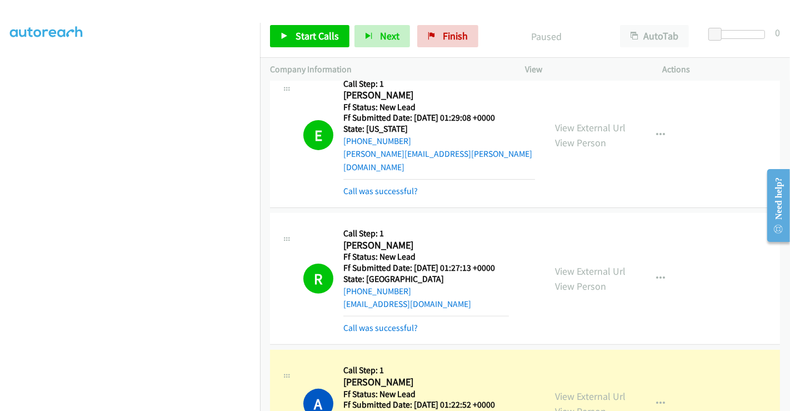
scroll to position [370, 0]
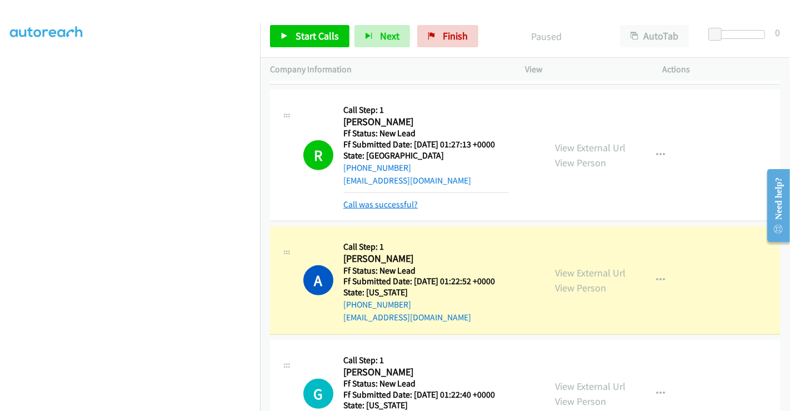
click at [391, 199] on link "Call was successful?" at bounding box center [380, 204] width 74 height 11
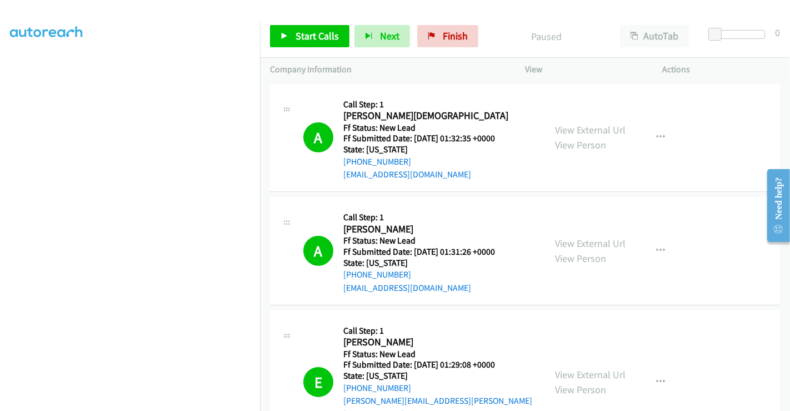
scroll to position [185, 0]
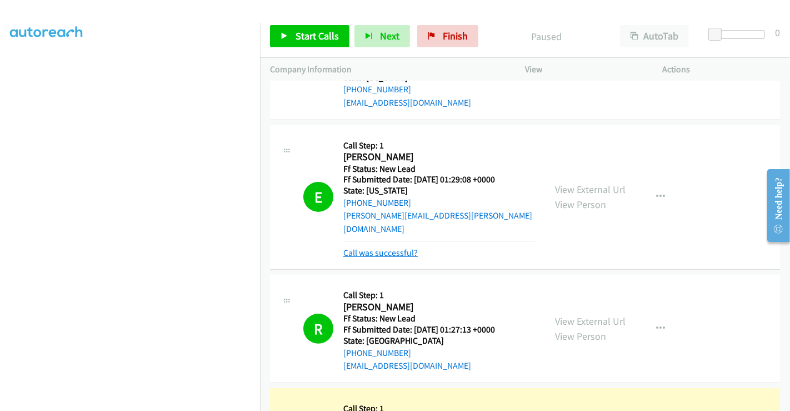
click at [380, 247] on link "Call was successful?" at bounding box center [380, 252] width 74 height 11
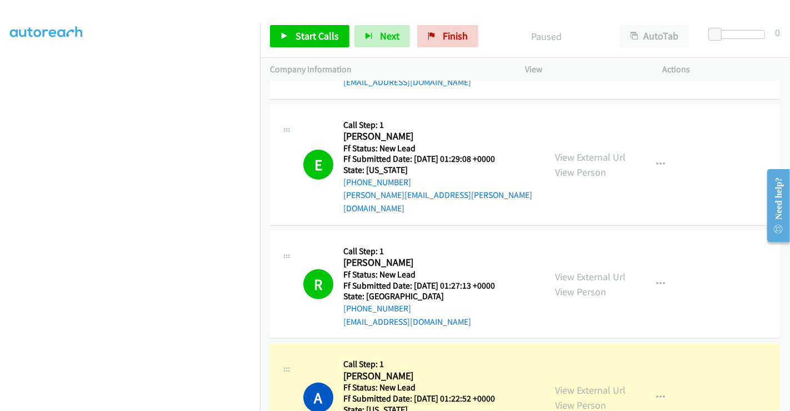
scroll to position [329, 0]
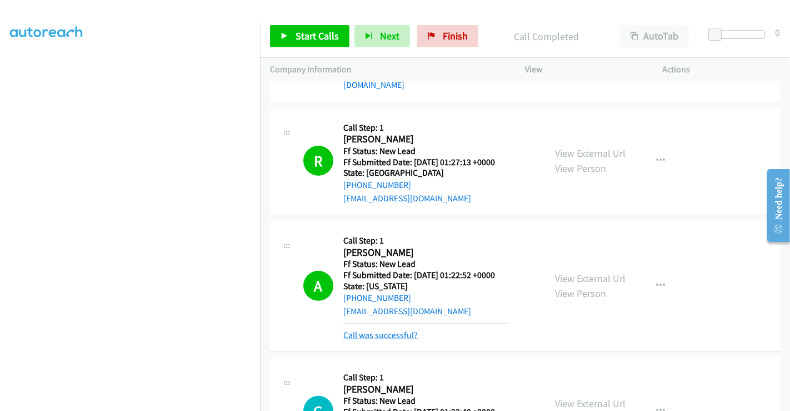
click at [393, 329] on link "Call was successful?" at bounding box center [380, 334] width 74 height 11
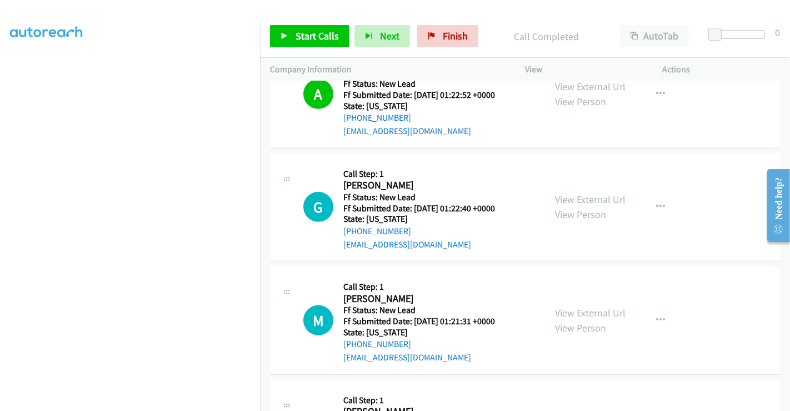
scroll to position [514, 0]
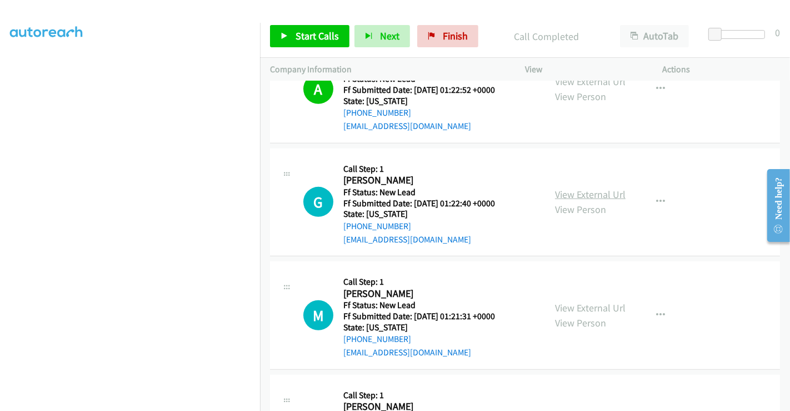
click at [578, 188] on link "View External Url" at bounding box center [590, 194] width 71 height 13
click at [577, 301] on link "View External Url" at bounding box center [590, 307] width 71 height 13
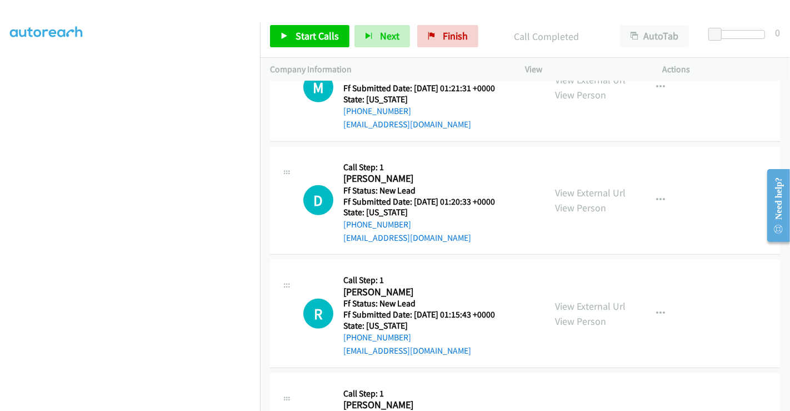
scroll to position [761, 0]
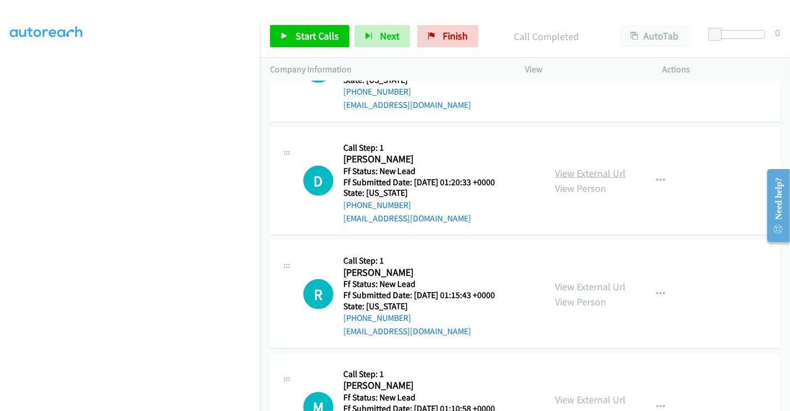
click at [570, 167] on link "View External Url" at bounding box center [590, 173] width 71 height 13
click at [573, 280] on link "View External Url" at bounding box center [590, 286] width 71 height 13
click at [605, 393] on link "View External Url" at bounding box center [590, 399] width 71 height 13
click at [309, 32] on span "Start Calls" at bounding box center [317, 35] width 43 height 13
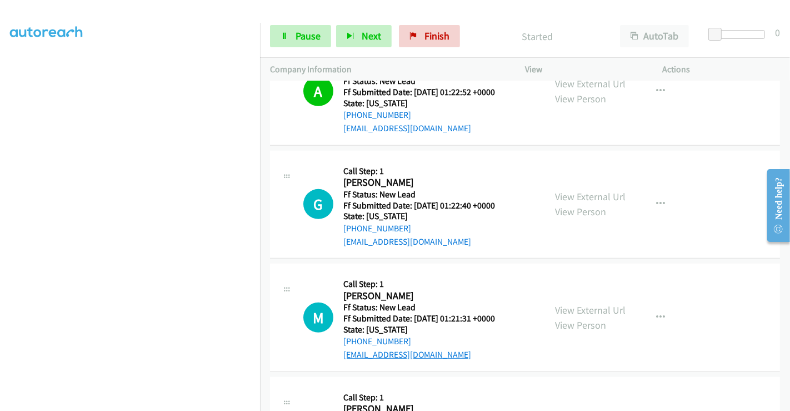
scroll to position [514, 0]
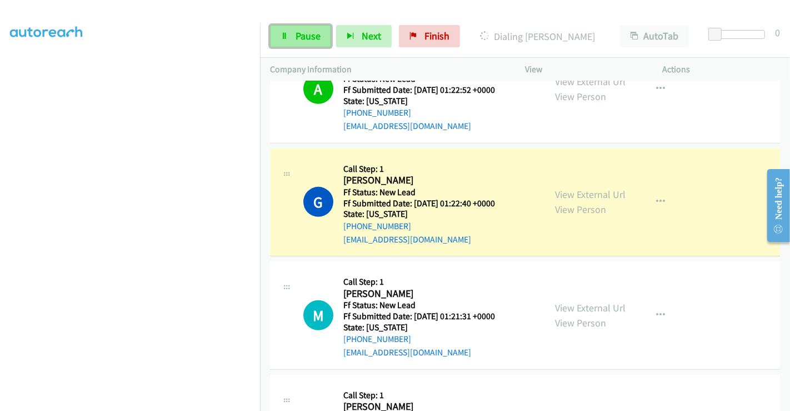
click at [298, 32] on span "Pause" at bounding box center [308, 35] width 25 height 13
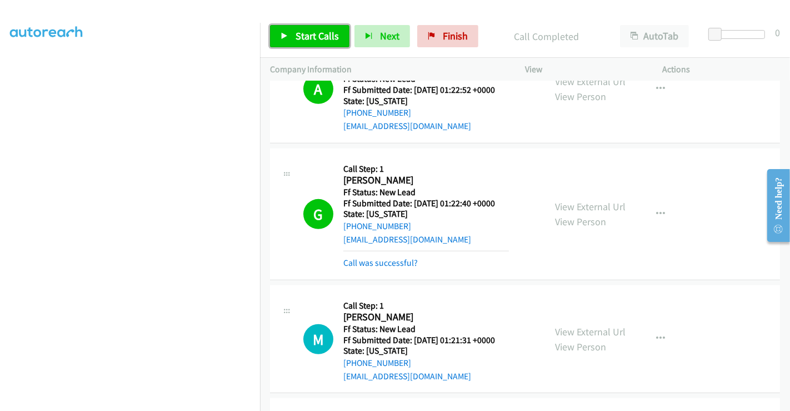
click at [306, 34] on span "Start Calls" at bounding box center [317, 35] width 43 height 13
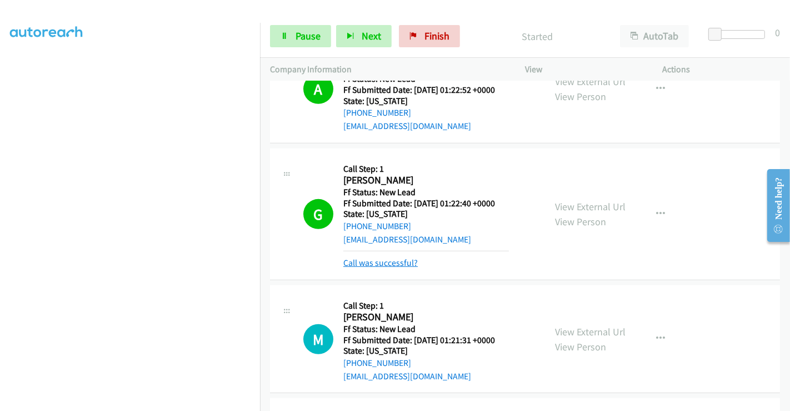
click at [392, 257] on link "Call was successful?" at bounding box center [380, 262] width 74 height 11
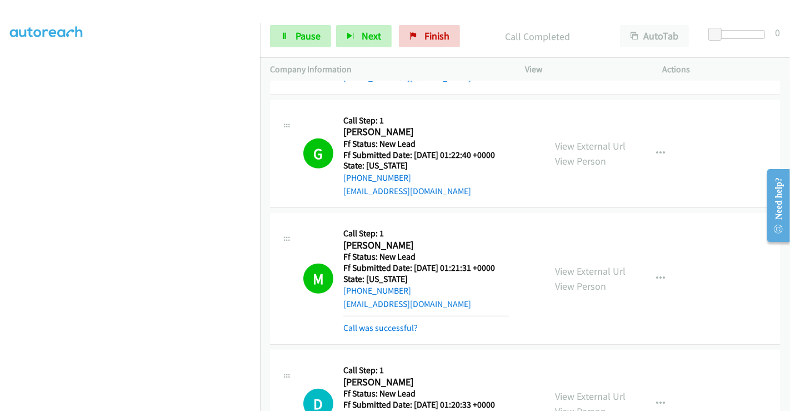
scroll to position [638, 0]
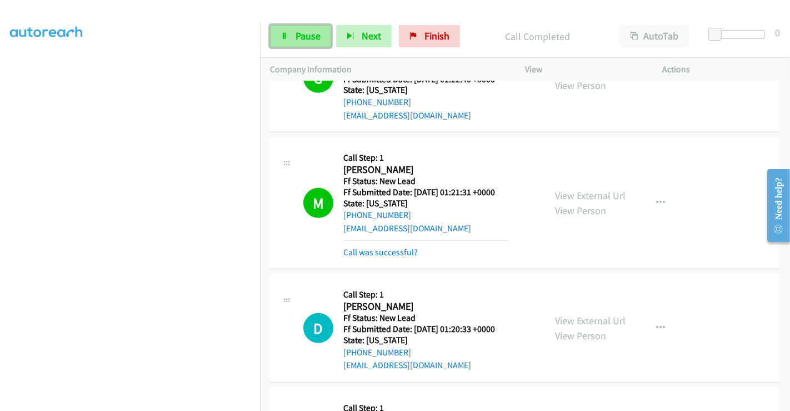
click at [296, 29] on span "Pause" at bounding box center [308, 35] width 25 height 13
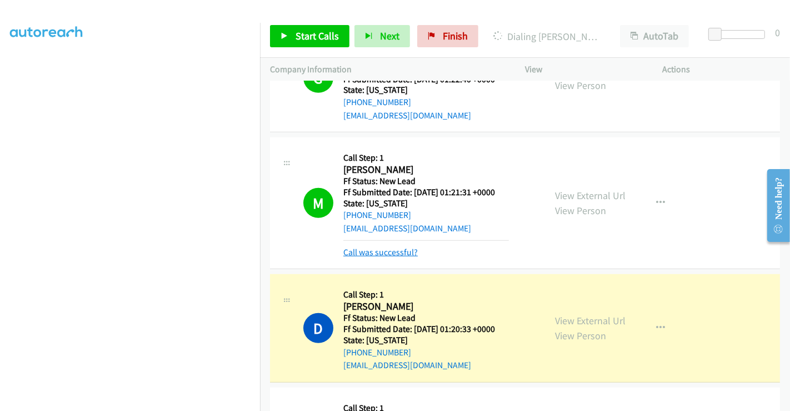
click at [389, 247] on link "Call was successful?" at bounding box center [380, 252] width 74 height 11
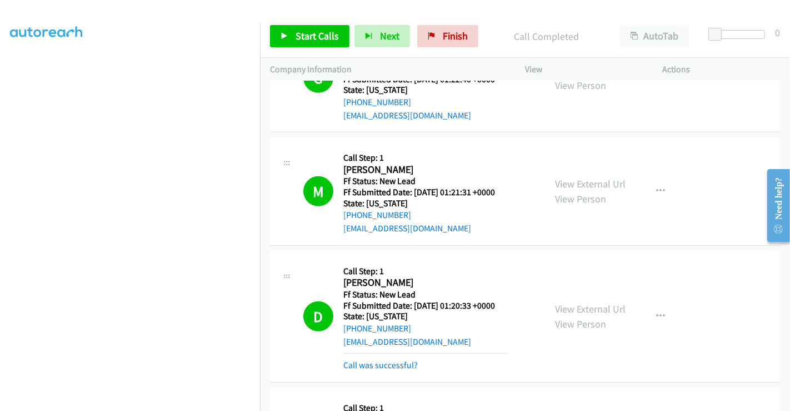
scroll to position [823, 0]
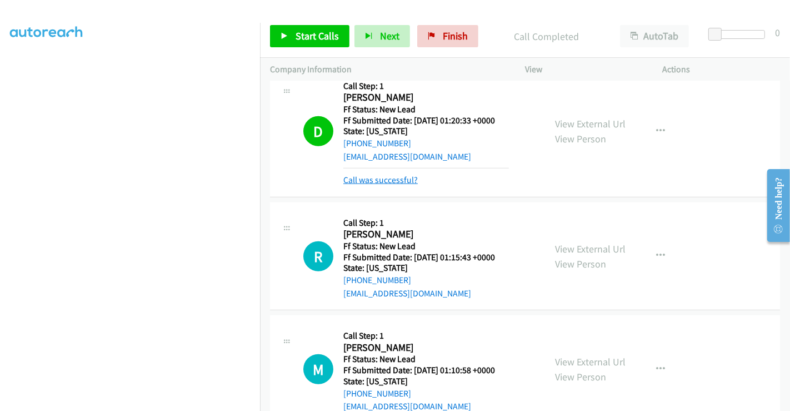
click at [393, 174] on link "Call was successful?" at bounding box center [380, 179] width 74 height 11
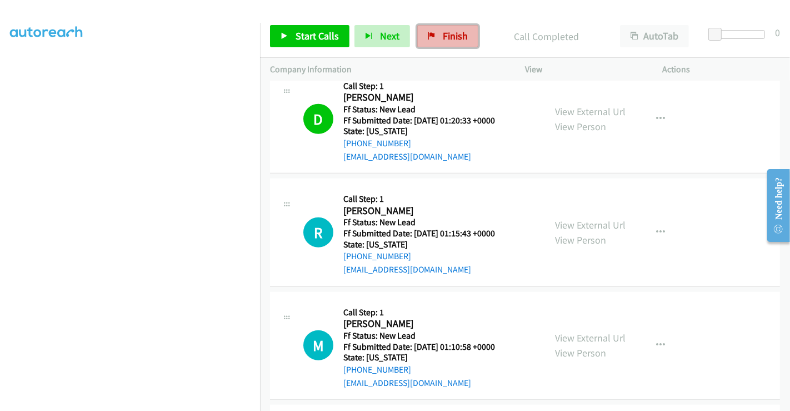
click at [443, 31] on span "Finish" at bounding box center [455, 35] width 25 height 13
